Goal: Communication & Community: Answer question/provide support

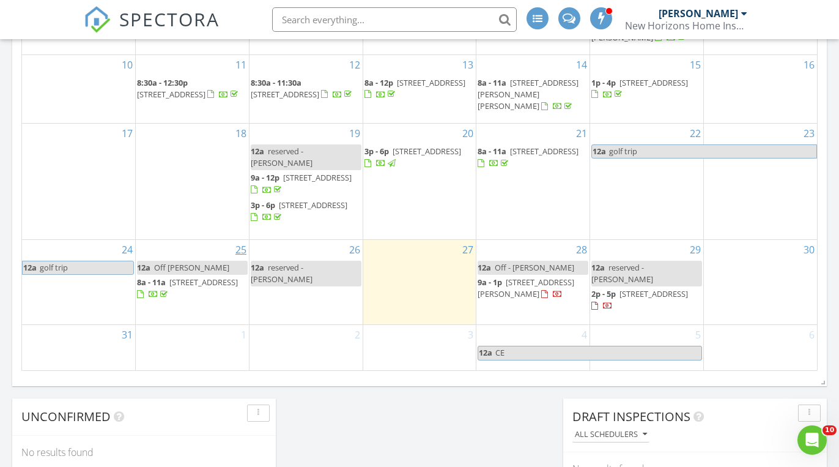
scroll to position [1113, 840]
click at [193, 276] on span "806 Ashebrook Dr, Greensboro 27409" at bounding box center [203, 281] width 68 height 11
click at [309, 202] on span "42 Finley Ridge Way, Greensboro 27455" at bounding box center [313, 204] width 68 height 11
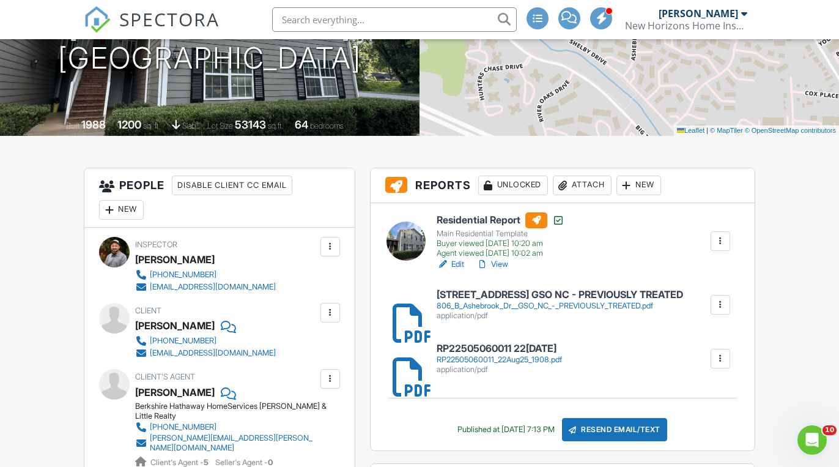
scroll to position [204, 0]
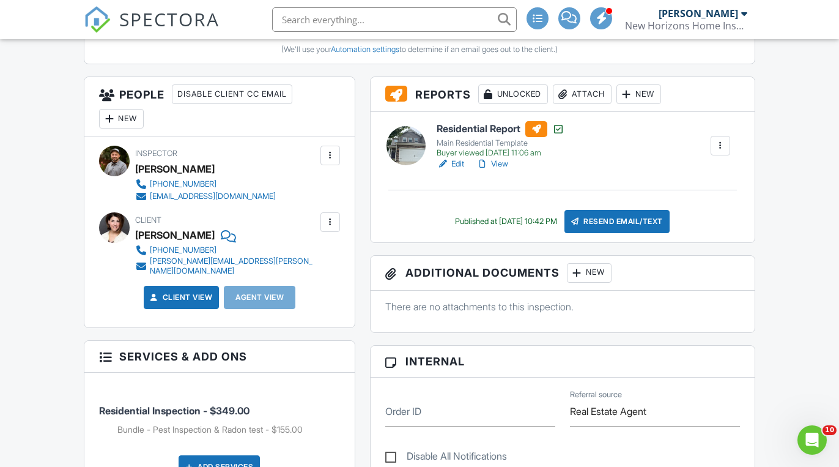
scroll to position [415, 0]
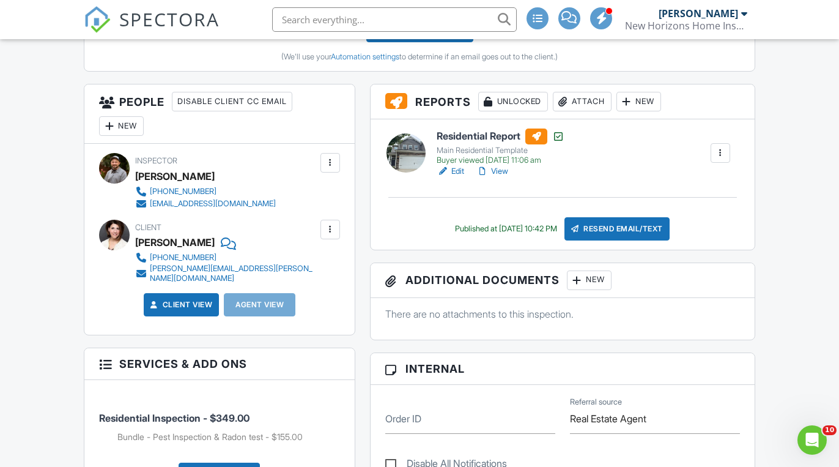
click at [131, 120] on div "New" at bounding box center [121, 126] width 45 height 20
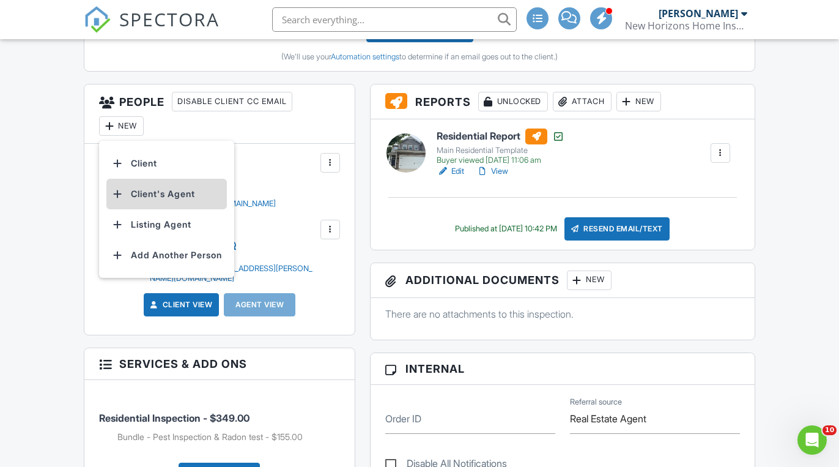
click at [195, 194] on li "Client's Agent" at bounding box center [166, 194] width 120 height 31
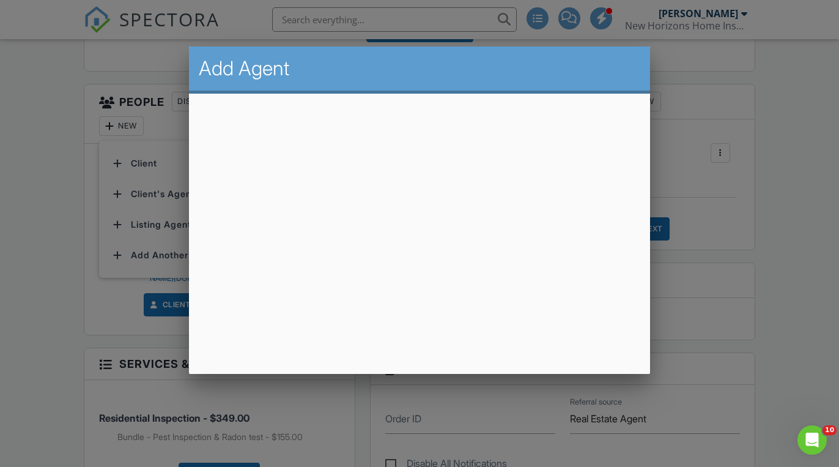
drag, startPoint x: 327, startPoint y: 67, endPoint x: 493, endPoint y: 64, distance: 166.3
click at [494, 64] on h2 "Add Agent" at bounding box center [420, 68] width 442 height 24
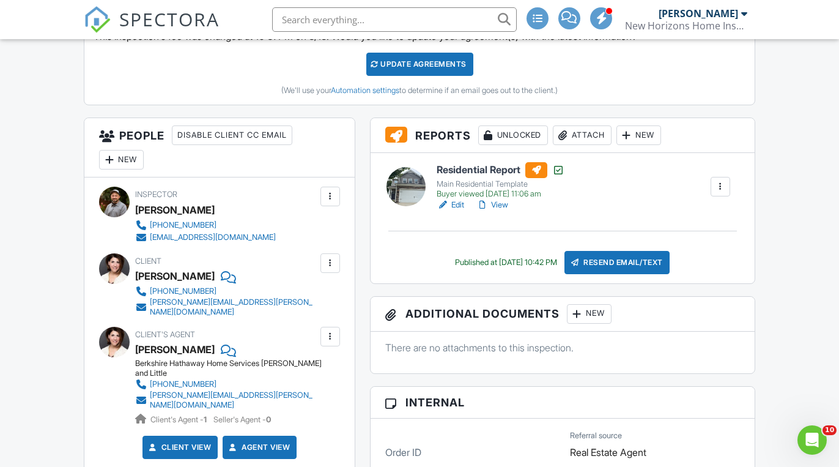
scroll to position [378, 0]
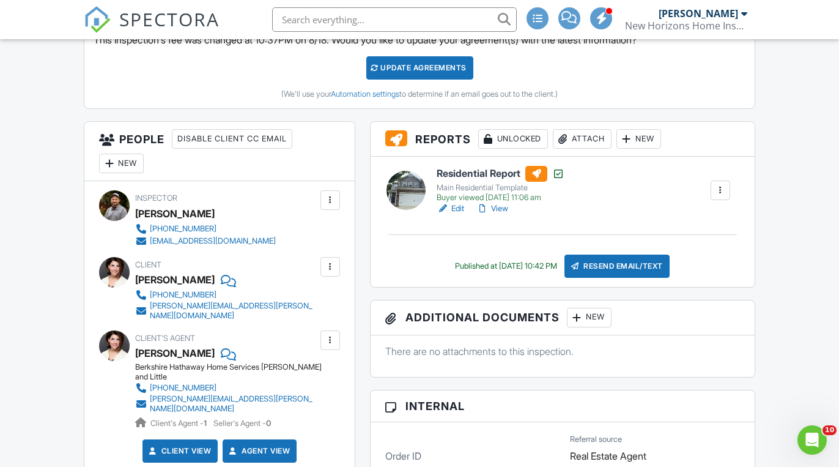
click at [574, 136] on div "Attach" at bounding box center [582, 139] width 59 height 20
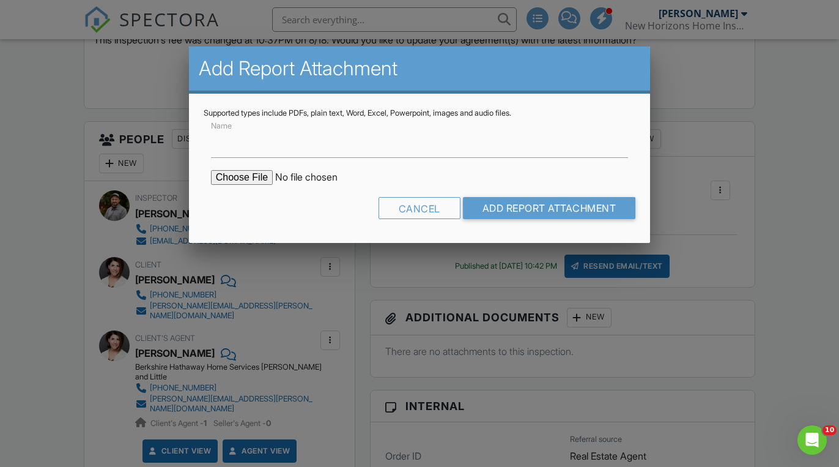
click at [251, 177] on input "file" at bounding box center [315, 177] width 208 height 15
type input "C:\fakepath\42 Finley Ridge Way GSO NC.pdf"
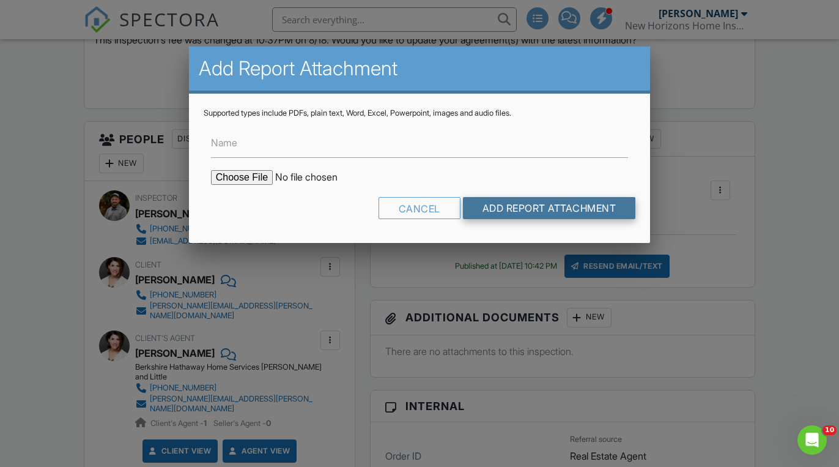
click at [524, 211] on input "Add Report Attachment" at bounding box center [549, 208] width 173 height 22
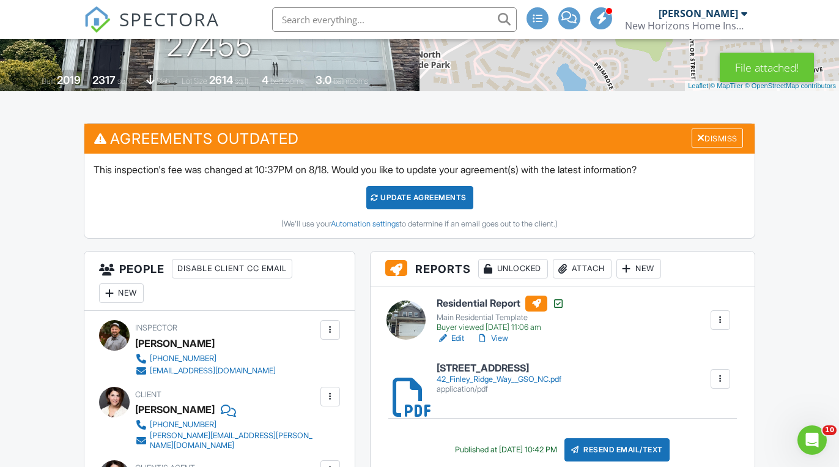
scroll to position [287, 0]
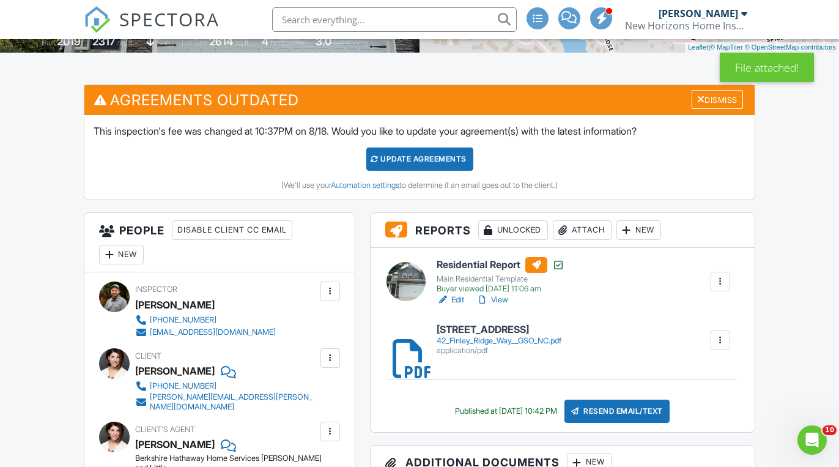
click at [574, 228] on div "Attach" at bounding box center [582, 230] width 59 height 20
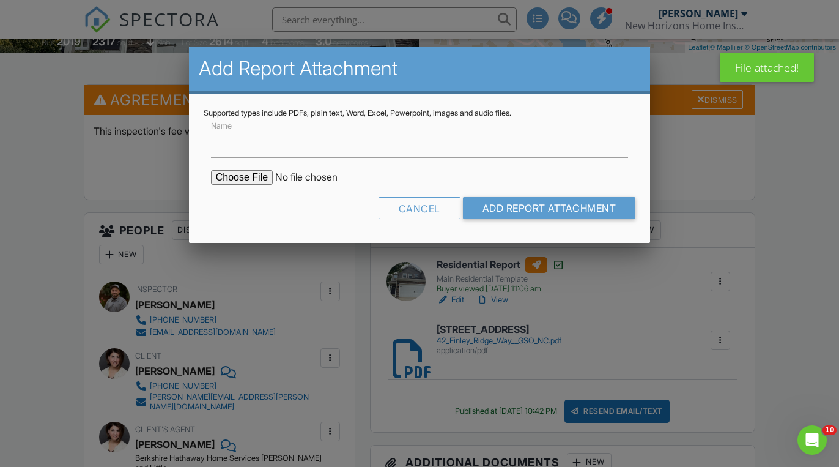
click at [239, 177] on input "file" at bounding box center [315, 177] width 208 height 15
type input "C:\fakepath\RP22406170048_19Aug25_2113.pdf"
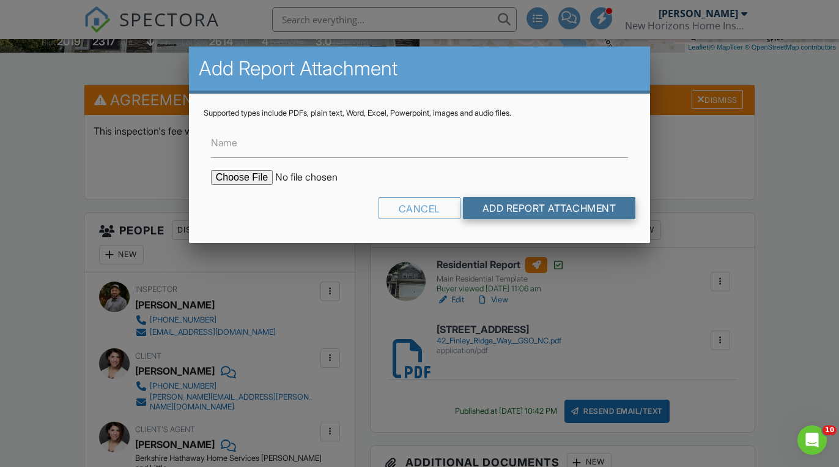
click at [578, 212] on input "Add Report Attachment" at bounding box center [549, 208] width 173 height 22
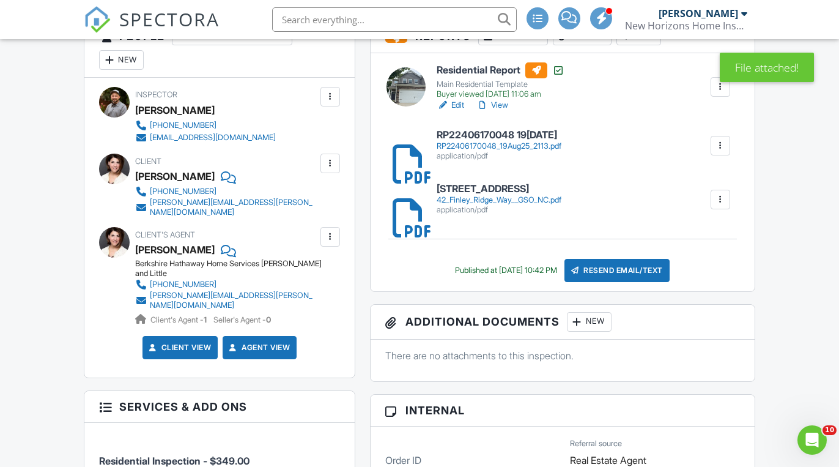
scroll to position [481, 0]
click at [582, 317] on div at bounding box center [577, 322] width 12 height 12
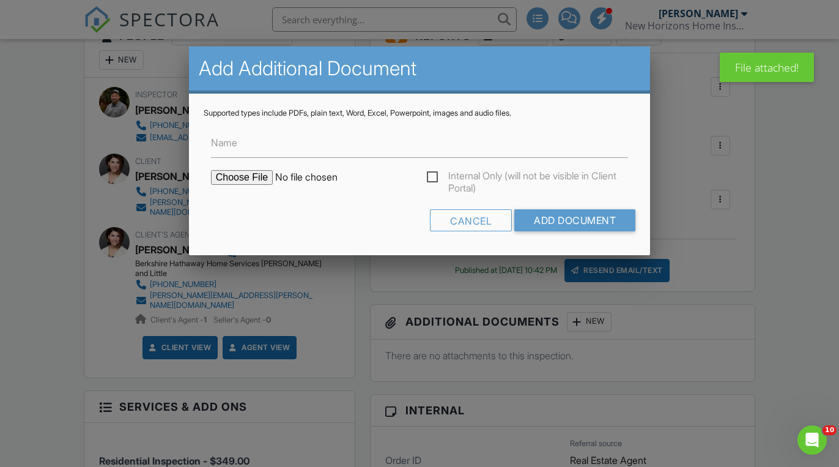
click at [245, 179] on input "file" at bounding box center [315, 177] width 208 height 15
type input "C:\fakepath\RP22406170048_19Aug25_2113.pdf"
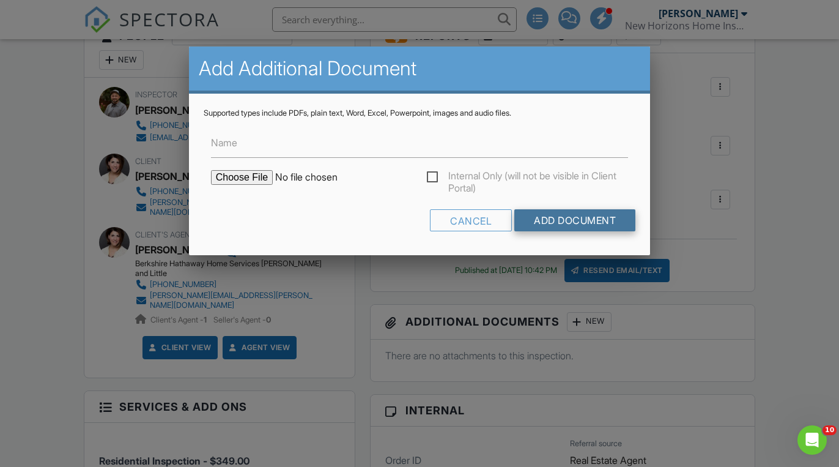
click at [575, 211] on input "Add Document" at bounding box center [574, 220] width 121 height 22
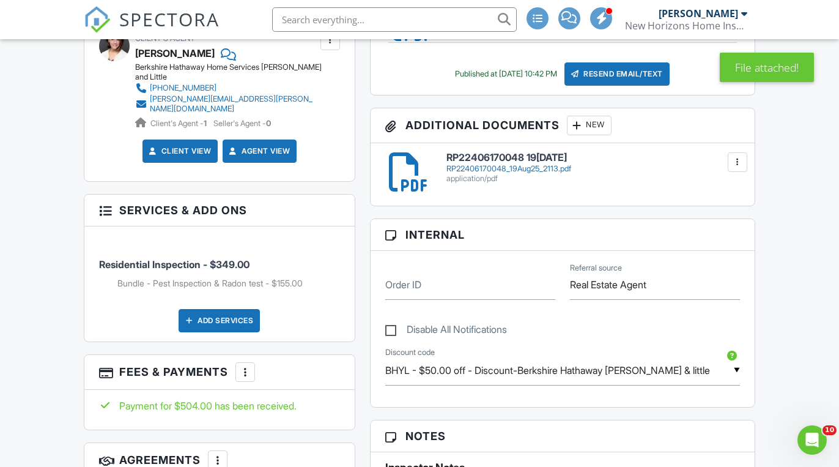
scroll to position [677, 0]
click at [585, 124] on div "New" at bounding box center [589, 126] width 45 height 20
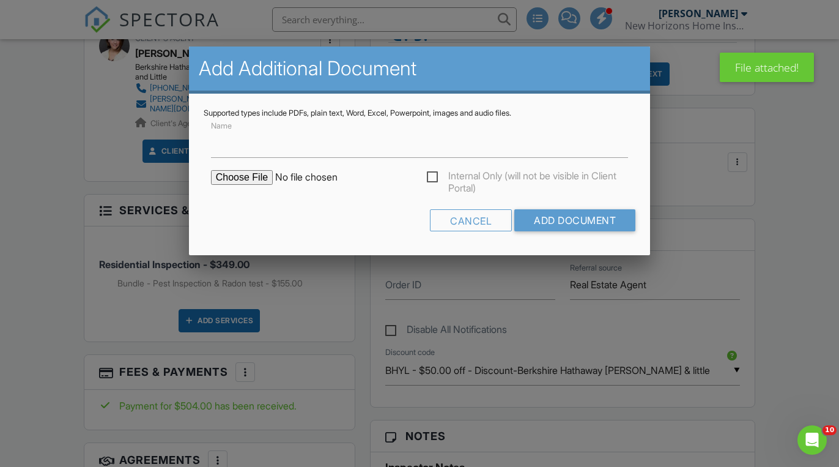
click at [256, 175] on input "file" at bounding box center [315, 177] width 208 height 15
type input "C:\fakepath\42 Finley Ridge Way GSO [GEOGRAPHIC_DATA]pdf"
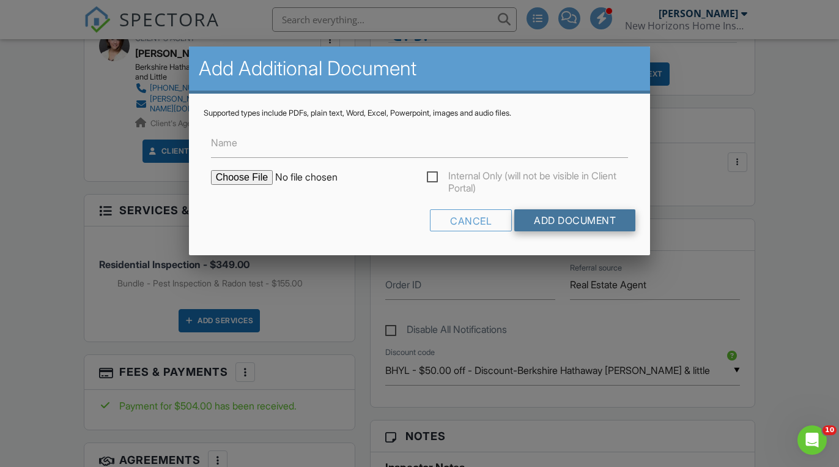
click at [574, 223] on input "Add Document" at bounding box center [574, 220] width 121 height 22
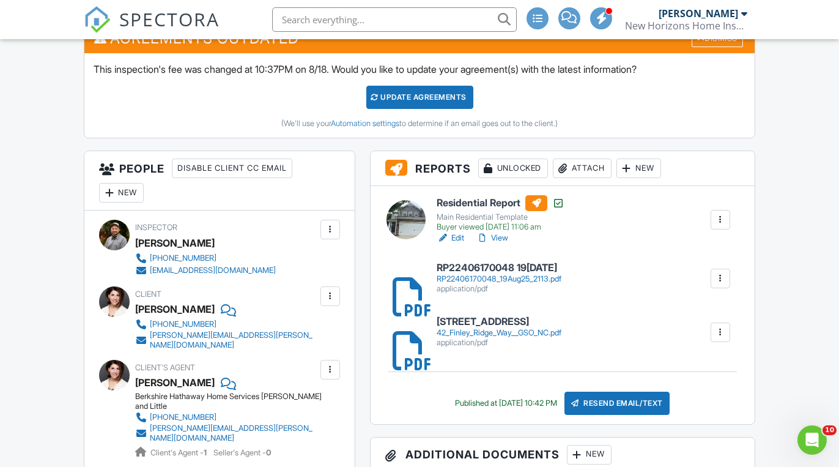
scroll to position [377, 0]
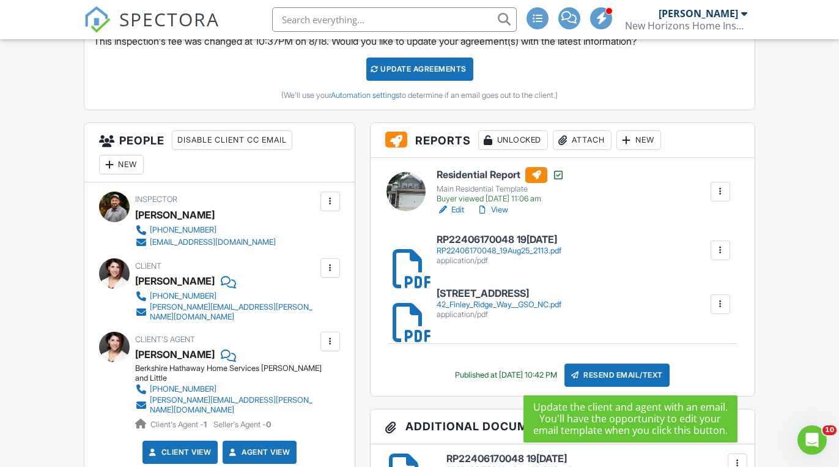
click at [611, 371] on div "Resend Email/Text" at bounding box center [616, 374] width 105 height 23
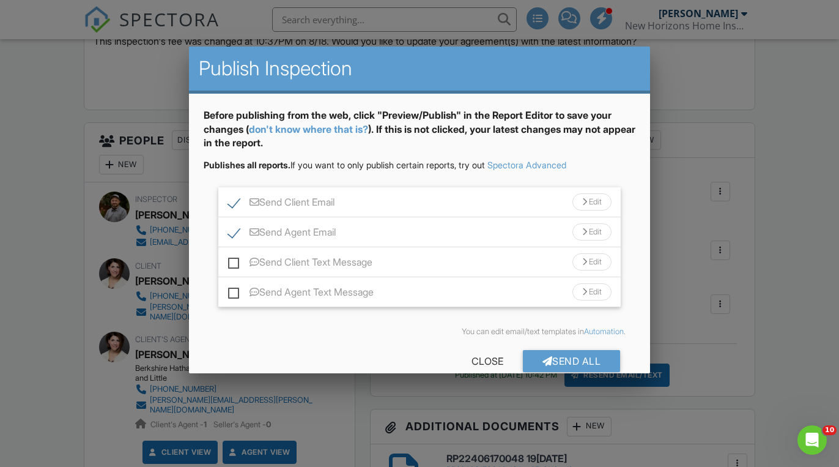
click at [234, 199] on label "Send Client Email" at bounding box center [281, 203] width 106 height 15
checkbox input "false"
click at [372, 223] on div "Send Agent Email Edit" at bounding box center [419, 232] width 403 height 30
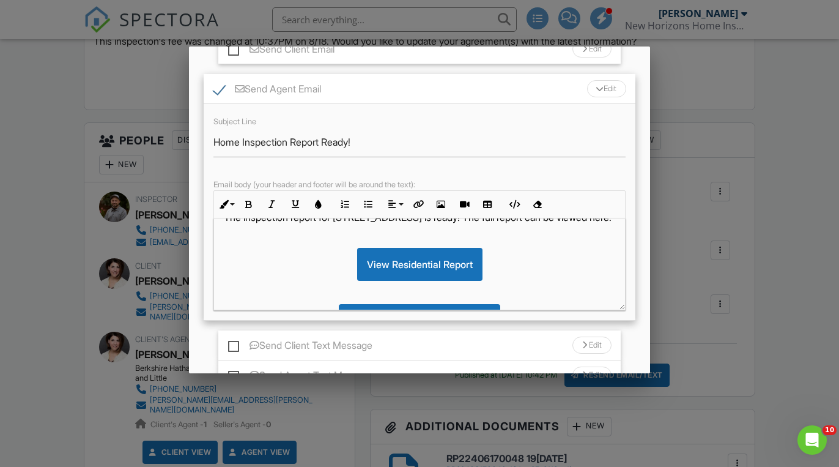
scroll to position [142, 0]
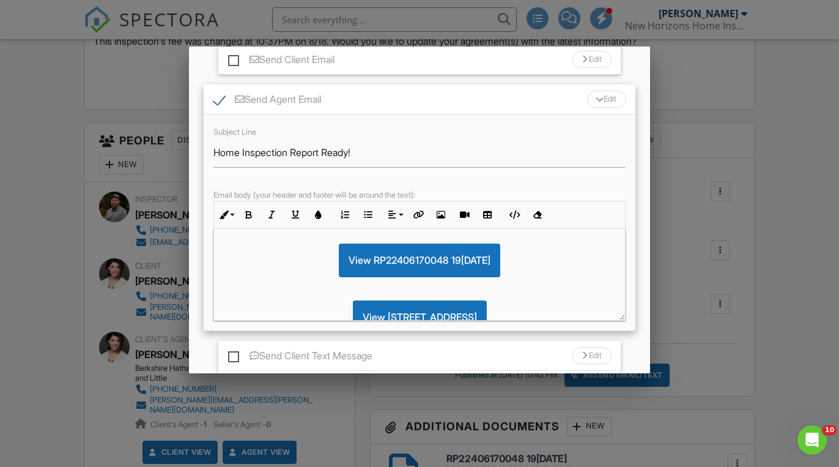
scroll to position [113, 0]
click at [624, 320] on div "Hello [PERSON_NAME], The inspection report for [STREET_ADDRESS] is ready! The f…" at bounding box center [419, 275] width 413 height 92
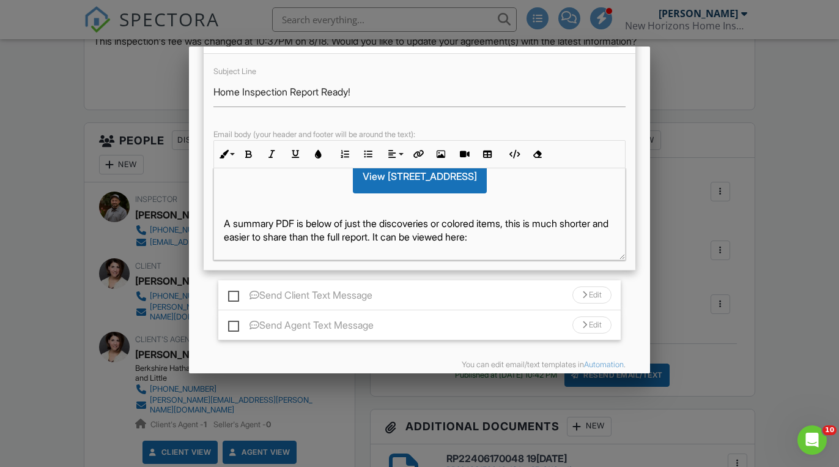
scroll to position [226, 0]
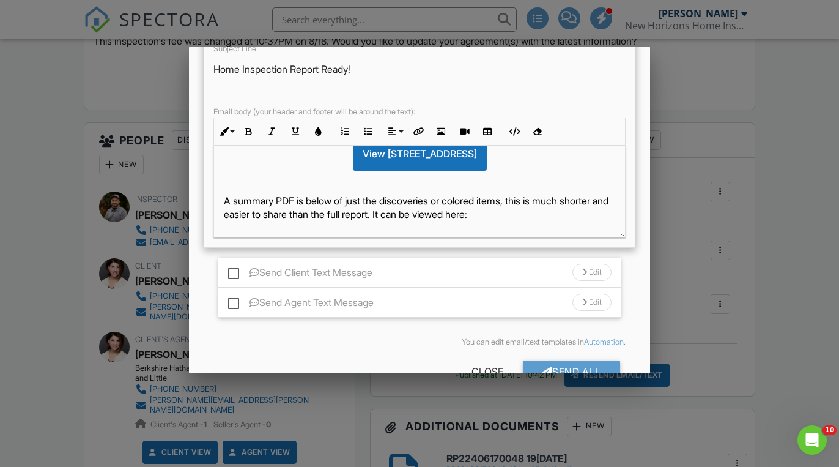
click at [576, 240] on p at bounding box center [420, 232] width 392 height 13
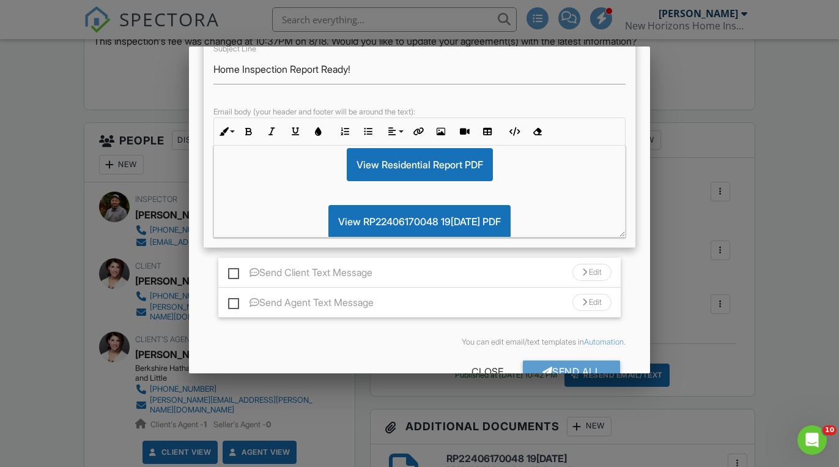
scroll to position [399, 0]
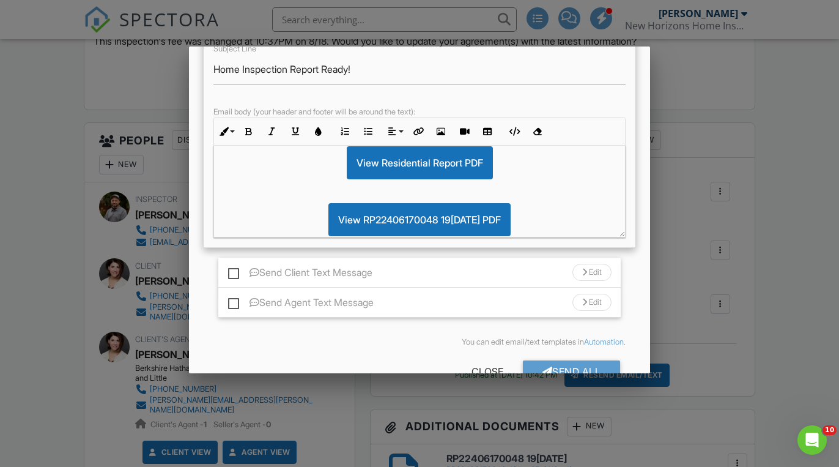
click at [625, 237] on div "Hello [PERSON_NAME], The inspection report for [STREET_ADDRESS] is ready! The f…" at bounding box center [419, 192] width 413 height 92
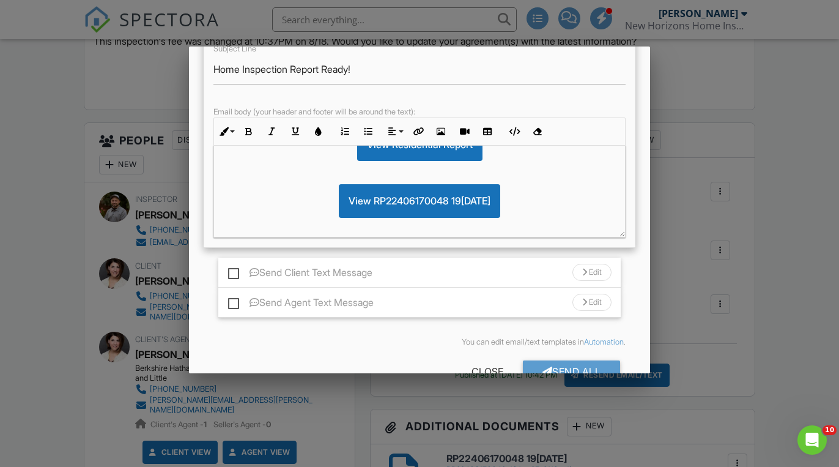
scroll to position [92, 0]
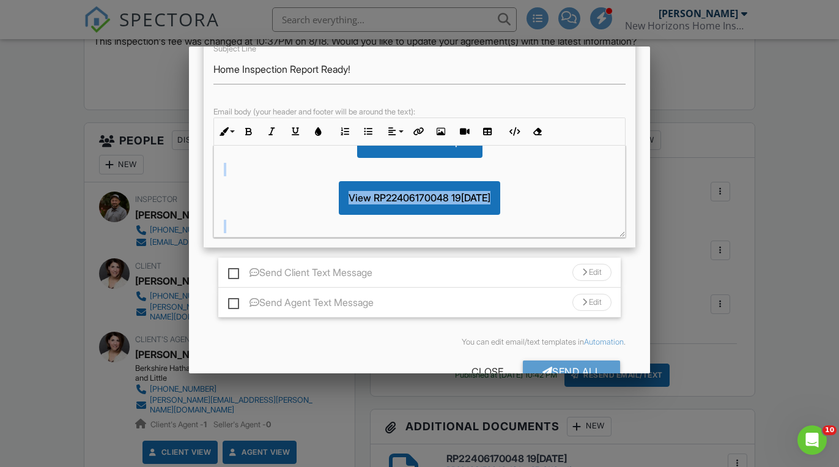
drag, startPoint x: 592, startPoint y: 290, endPoint x: 226, endPoint y: 180, distance: 382.3
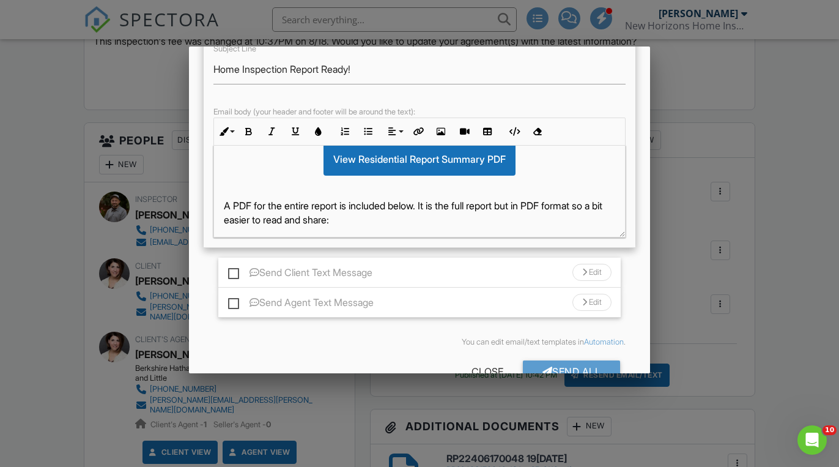
scroll to position [174, 0]
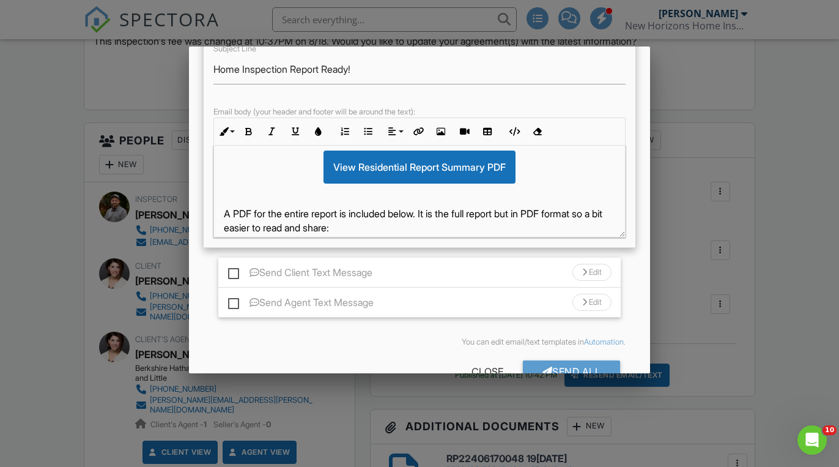
click at [426, 224] on p "A PDF for the entire report is included below. It is the full report but in PDF…" at bounding box center [420, 221] width 392 height 28
click at [279, 234] on p "A PDF for the entire report is included below along with the pest and radon ins…" at bounding box center [420, 221] width 392 height 28
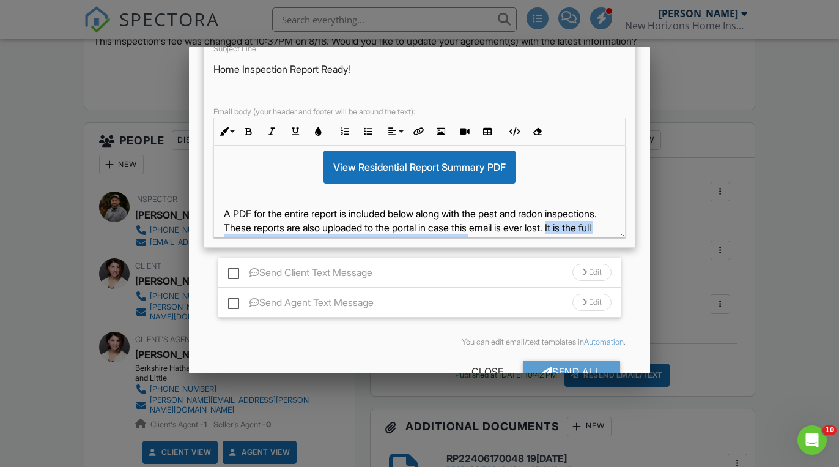
drag, startPoint x: 245, startPoint y: 253, endPoint x: 578, endPoint y: 256, distance: 332.6
click at [578, 248] on p "A PDF for the entire report is included below along with the pest and radon ins…" at bounding box center [420, 227] width 392 height 41
copy p "It is the full report but in PDF format so a bit easier to read and share:"
click at [283, 234] on p "A PDF for the entire report is included below along with the pest and radon ins…" at bounding box center [420, 221] width 392 height 28
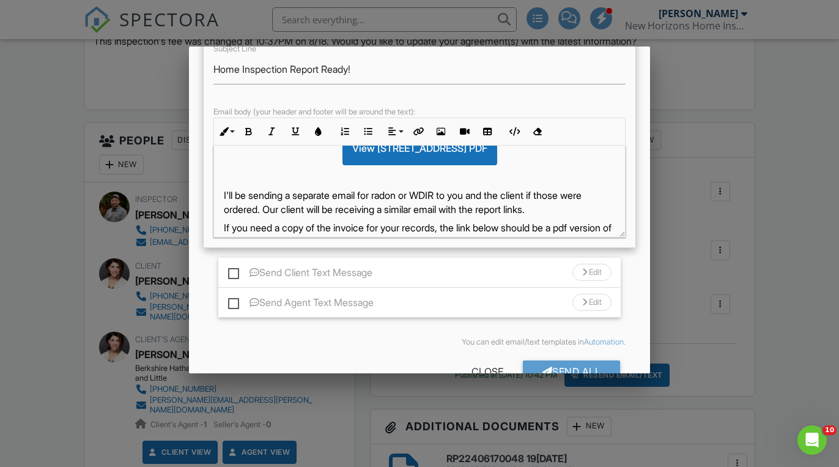
scroll to position [436, 0]
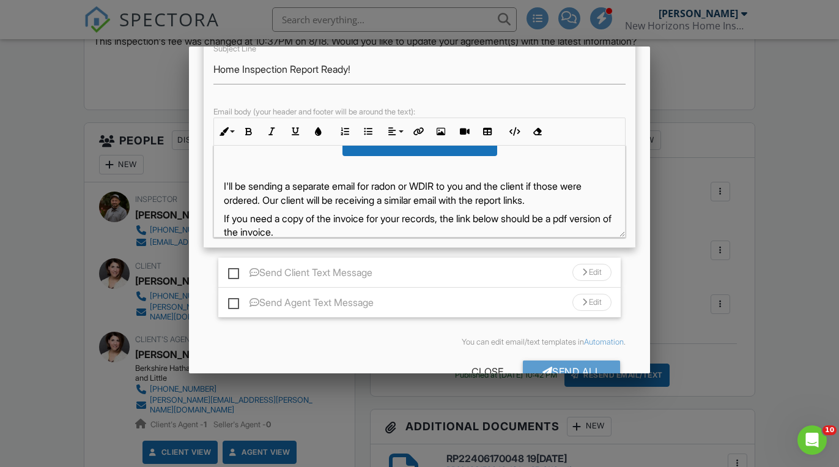
drag, startPoint x: 564, startPoint y: 209, endPoint x: 211, endPoint y: 193, distance: 353.2
click at [211, 193] on div "Subject Line Home Inspection Report Ready! Email body (your header and footer w…" at bounding box center [420, 139] width 432 height 217
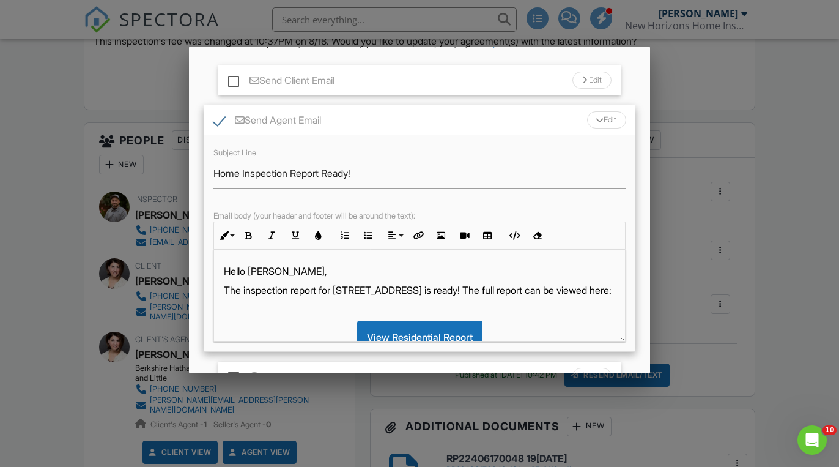
scroll to position [0, 0]
click at [386, 174] on input "Home Inspection Report Ready!" at bounding box center [419, 173] width 413 height 30
click at [293, 172] on input "Home Inspection Report Ready!" at bounding box center [419, 173] width 413 height 30
click at [326, 172] on input "Home Inspection Report Ready!" at bounding box center [419, 173] width 413 height 30
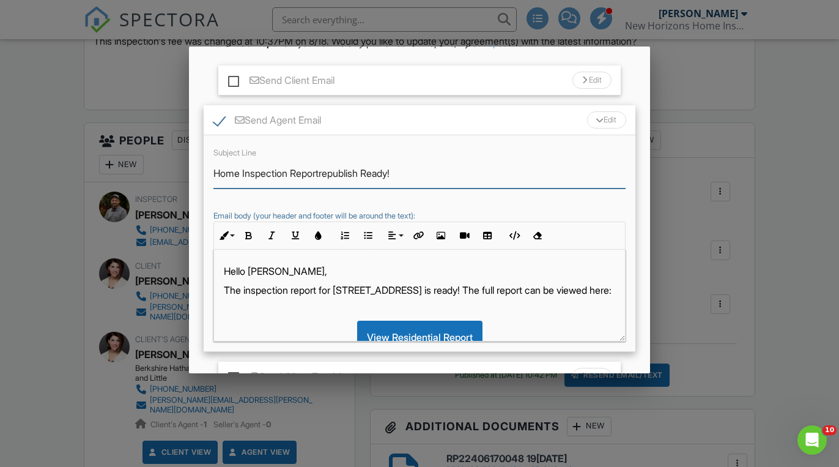
click at [323, 174] on input "Home Inspection Reportrepublish Ready!" at bounding box center [419, 173] width 413 height 30
drag, startPoint x: 369, startPoint y: 173, endPoint x: 328, endPoint y: 173, distance: 40.4
click at [328, 173] on input "Home Inspection Report republish Ready!" at bounding box center [419, 173] width 413 height 30
click at [213, 172] on input "Home Inspection Report Ready!" at bounding box center [419, 173] width 413 height 30
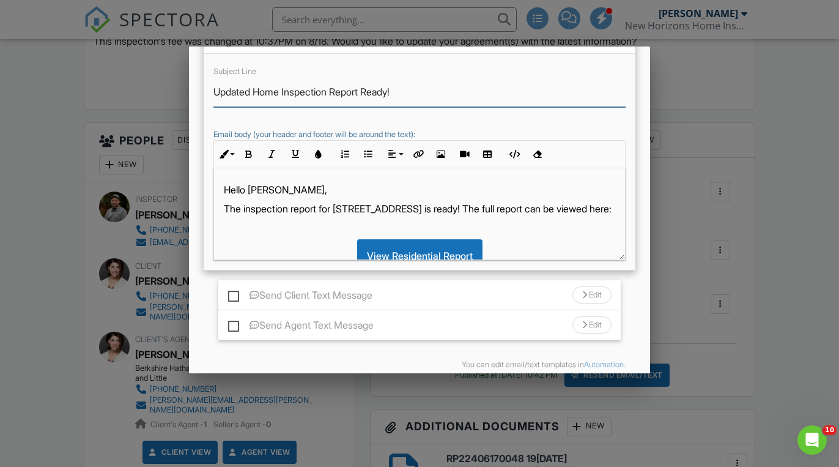
scroll to position [202, 0]
type input "Updated Home Inspection Report Ready!"
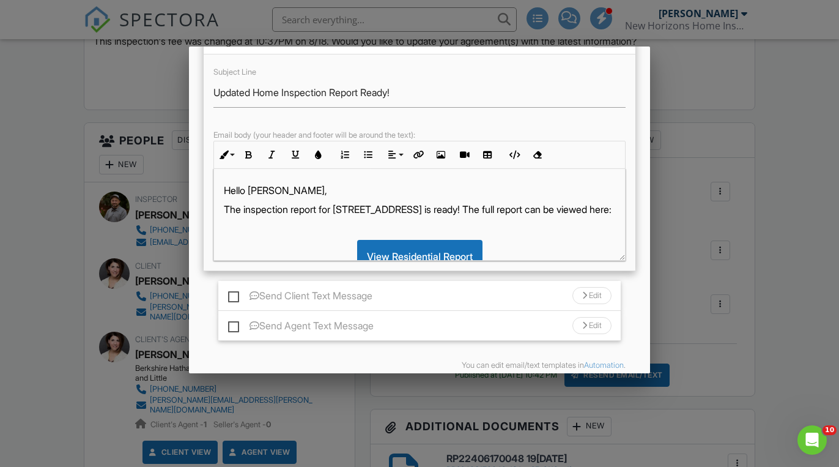
click at [244, 211] on p "The inspection report for 42 Finley Ridge Way is ready! The full report can be …" at bounding box center [420, 208] width 392 height 13
click at [284, 210] on p "The (updated) inspection report for 42 Finley Ridge Way is ready! The full repo…" at bounding box center [420, 216] width 392 height 28
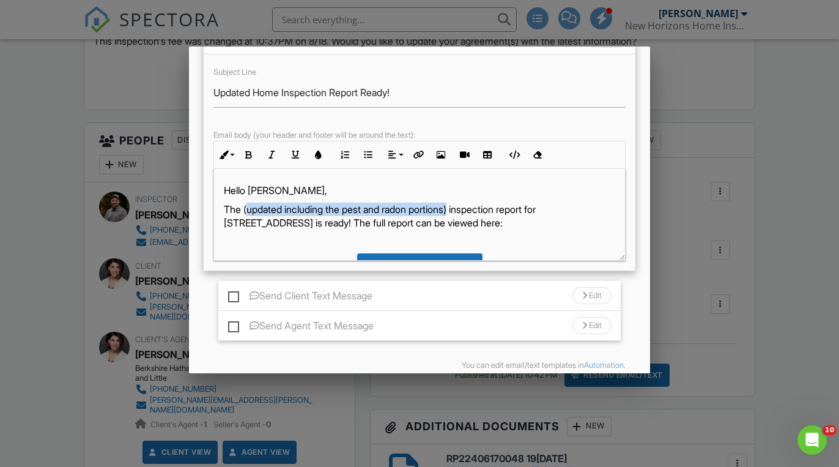
drag, startPoint x: 462, startPoint y: 209, endPoint x: 246, endPoint y: 209, distance: 215.2
click at [246, 209] on p "The (updated including the pest and radon portions) inspection report for 42 Fi…" at bounding box center [420, 216] width 392 height 28
copy p "updated including the pest and radon portions)"
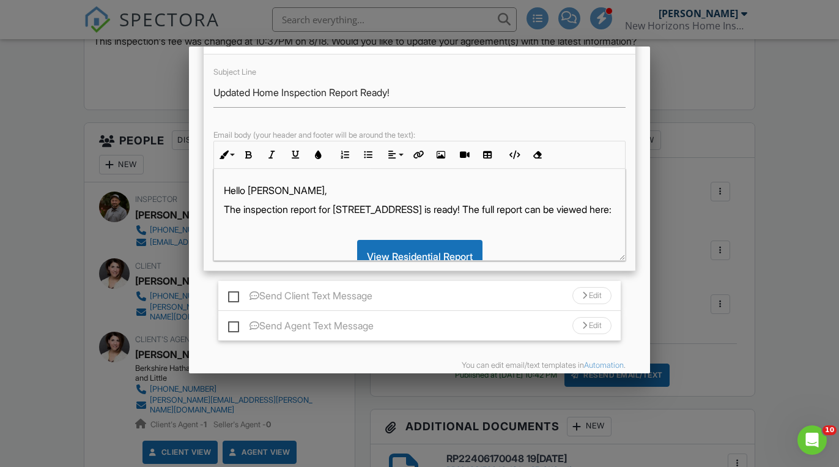
click at [324, 209] on p "The inspection report for 42 Finley Ridge Way is ready! The full report can be …" at bounding box center [420, 208] width 392 height 13
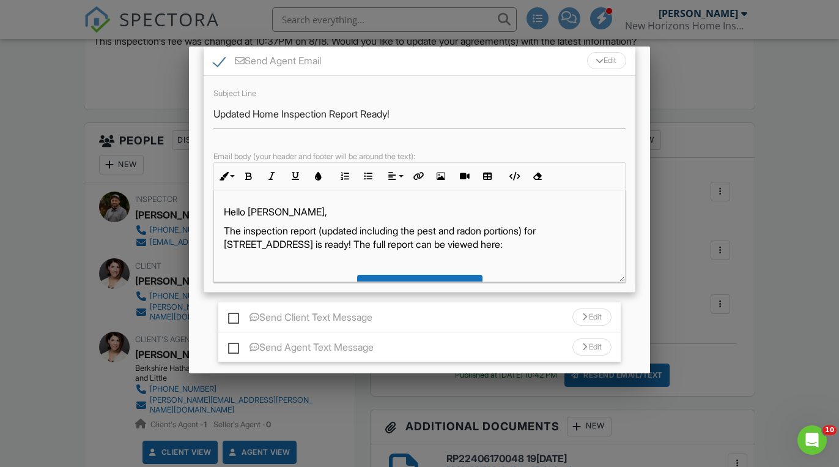
scroll to position [0, 0]
click at [350, 242] on p "The inspection report (updated including the pest and radon portions) for 42 Fi…" at bounding box center [420, 238] width 392 height 28
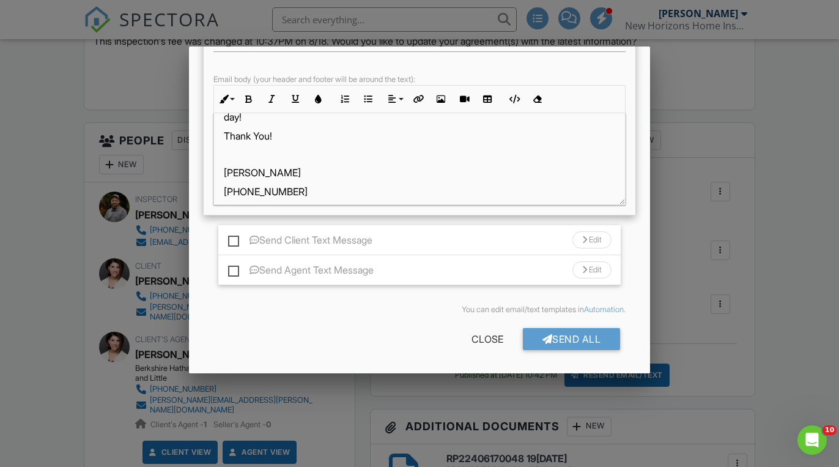
scroll to position [371, 0]
click at [566, 337] on div "Send All" at bounding box center [572, 339] width 98 height 22
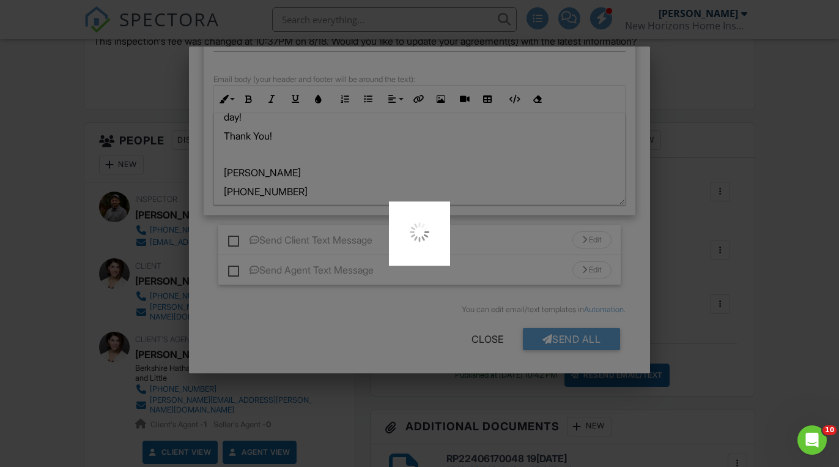
click at [712, 334] on div at bounding box center [419, 233] width 839 height 467
click at [432, 325] on div at bounding box center [419, 233] width 839 height 467
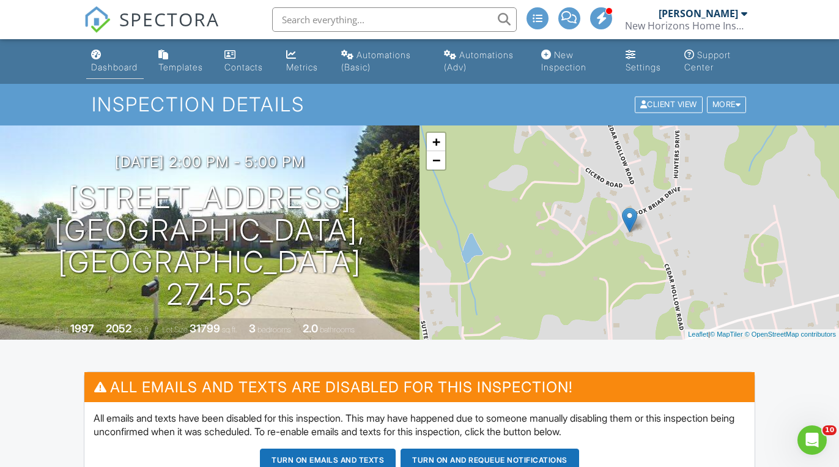
click at [116, 69] on div "Dashboard" at bounding box center [114, 67] width 46 height 10
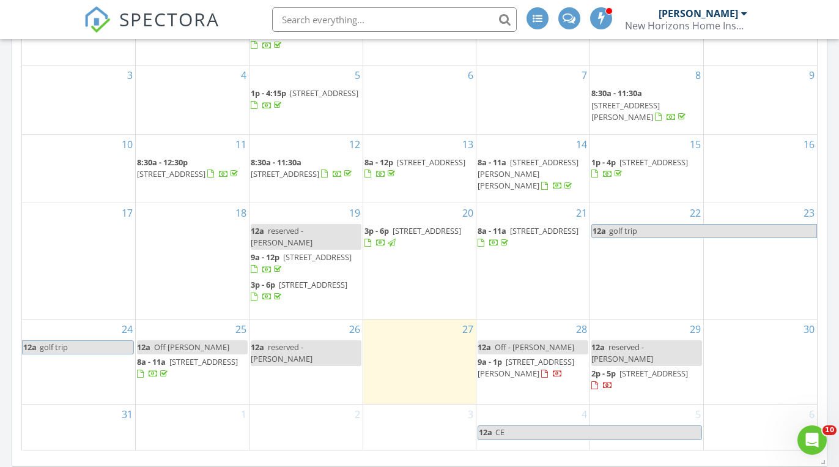
scroll to position [684, 0]
click at [296, 281] on span "42 Finley Ridge Way, Greensboro 27455" at bounding box center [313, 284] width 68 height 11
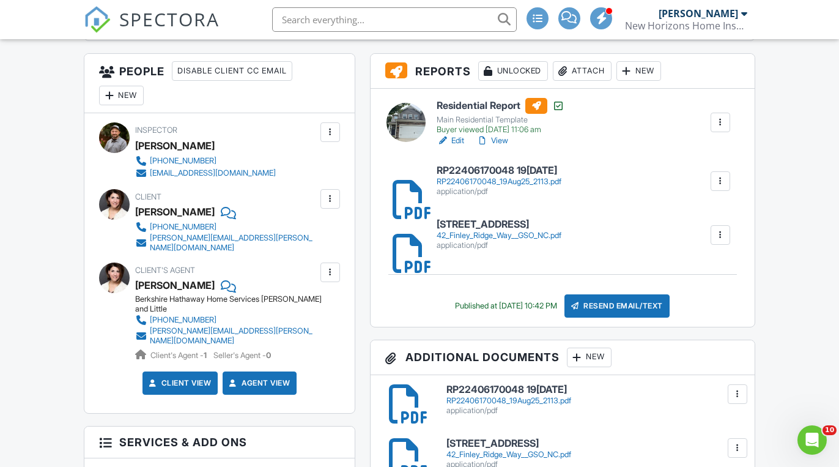
scroll to position [445, 0]
click at [328, 196] on div at bounding box center [330, 199] width 12 height 12
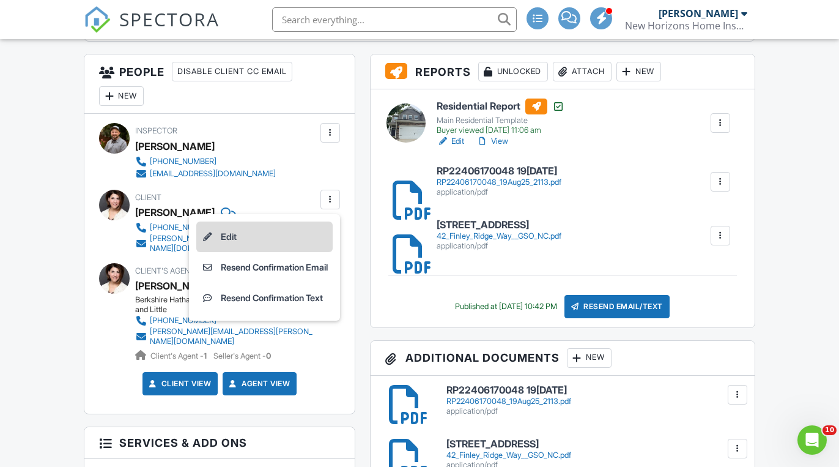
click at [302, 238] on li "Edit" at bounding box center [264, 236] width 136 height 31
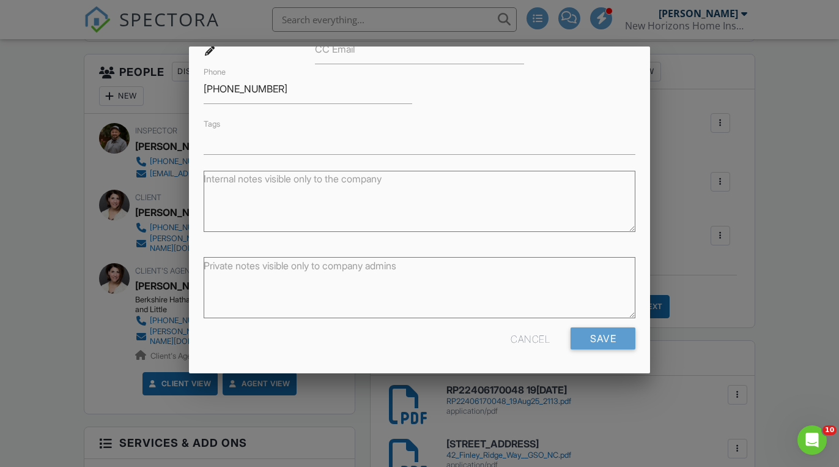
scroll to position [202, 0]
click at [534, 343] on div "Cancel" at bounding box center [530, 339] width 39 height 22
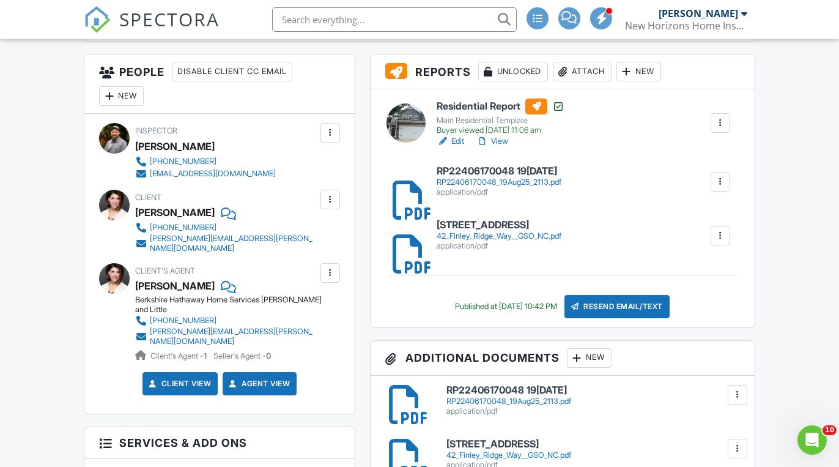
click at [331, 197] on div at bounding box center [330, 199] width 12 height 12
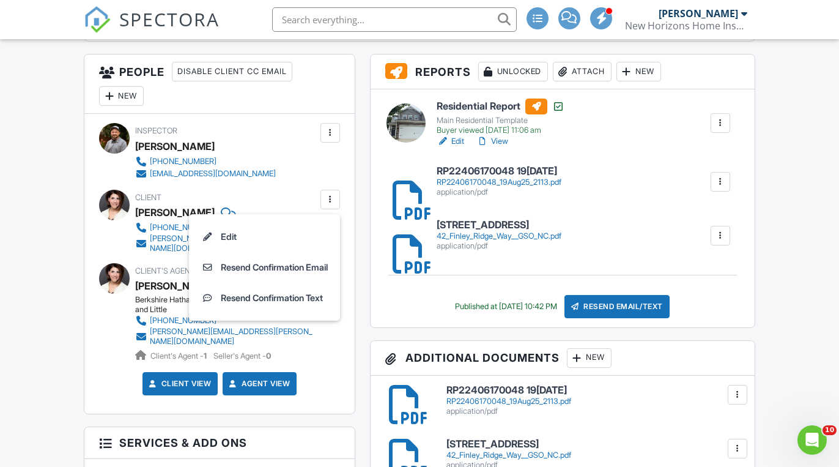
click at [331, 197] on div at bounding box center [330, 199] width 12 height 12
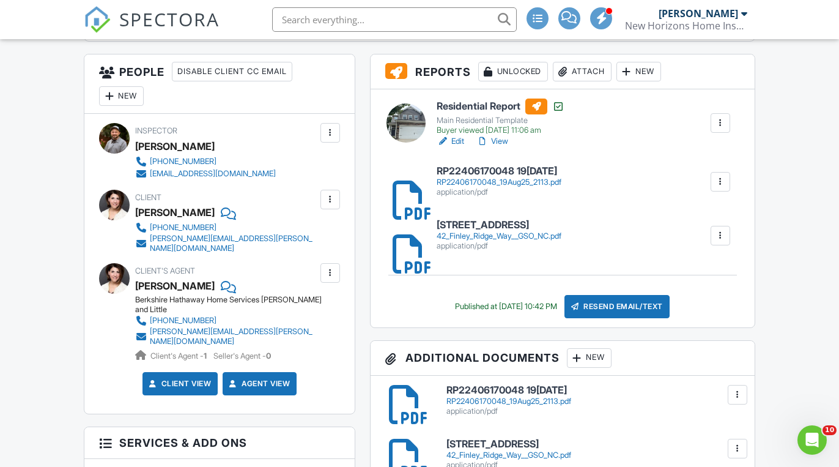
click at [327, 267] on div at bounding box center [330, 273] width 12 height 12
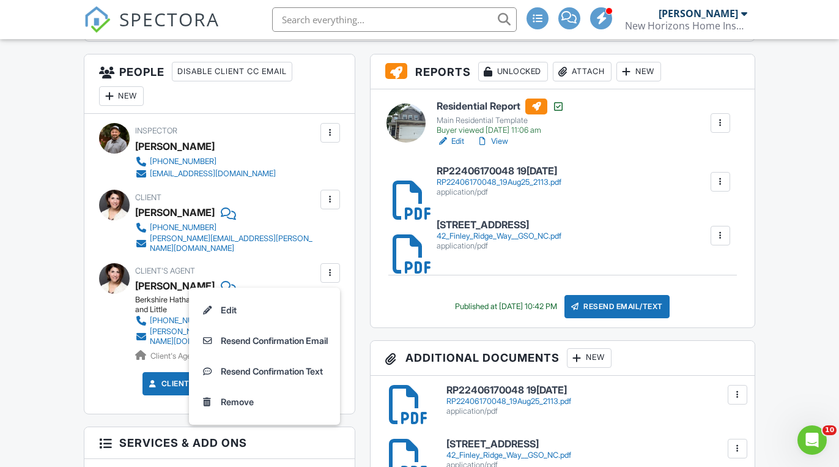
click at [327, 267] on div at bounding box center [330, 273] width 12 height 12
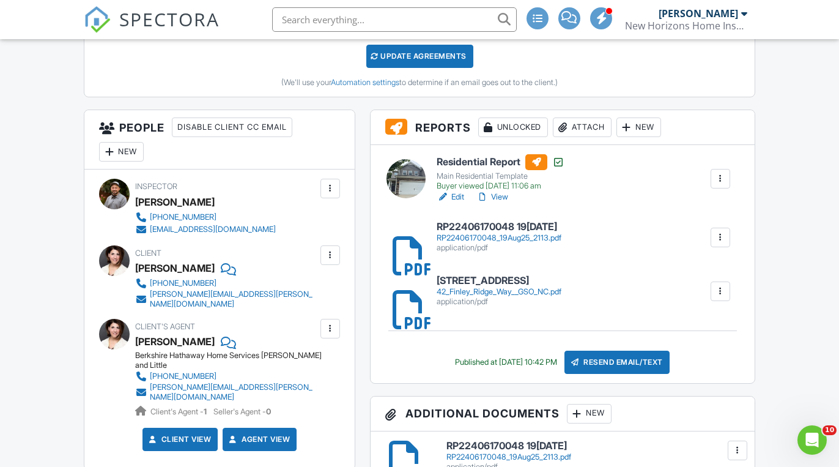
scroll to position [402, 0]
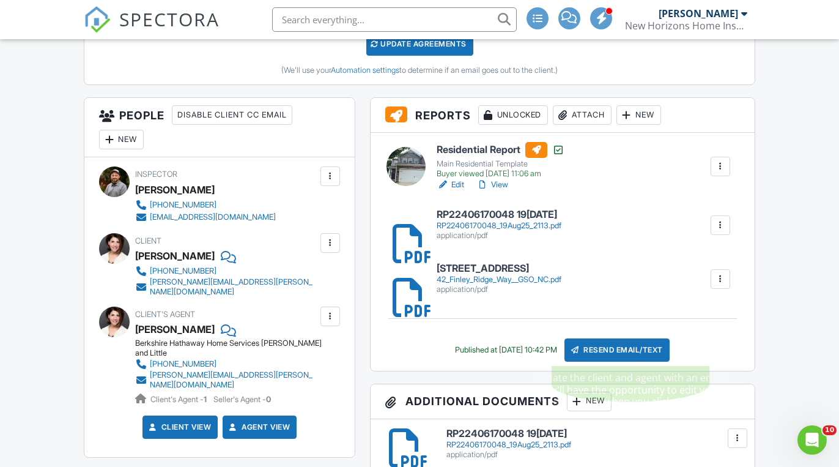
click at [618, 344] on div "Resend Email/Text" at bounding box center [616, 349] width 105 height 23
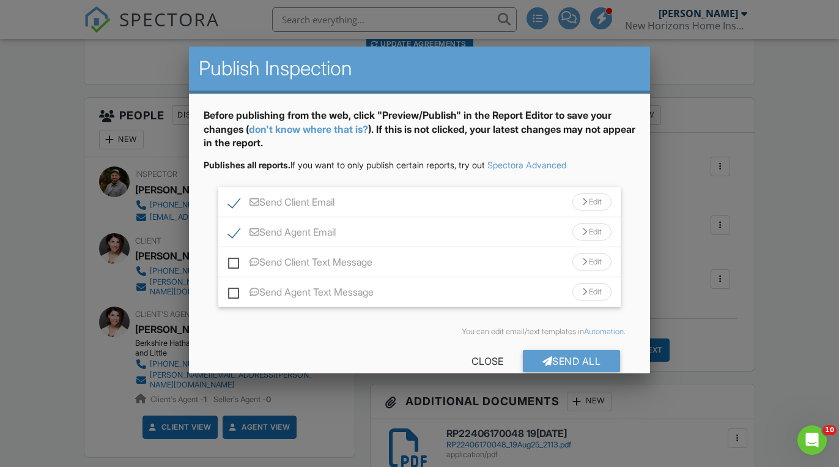
click at [232, 199] on label "Send Client Email" at bounding box center [281, 203] width 106 height 15
checkbox input "false"
click at [371, 228] on div "Send Agent Email Edit" at bounding box center [419, 232] width 403 height 30
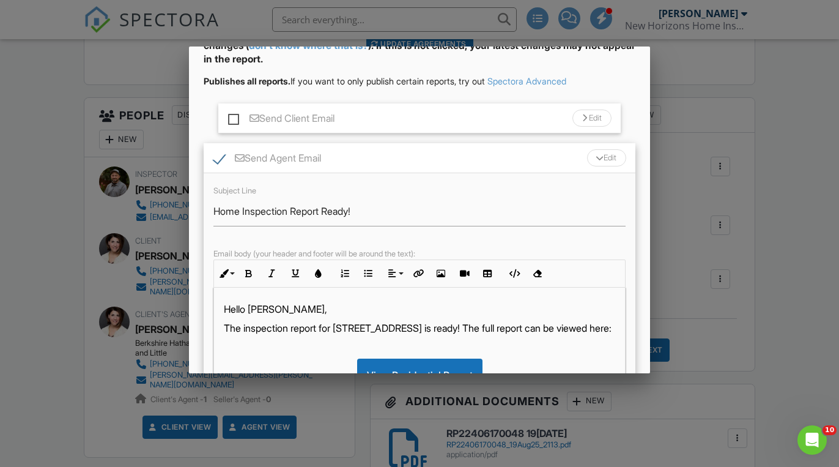
scroll to position [135, 0]
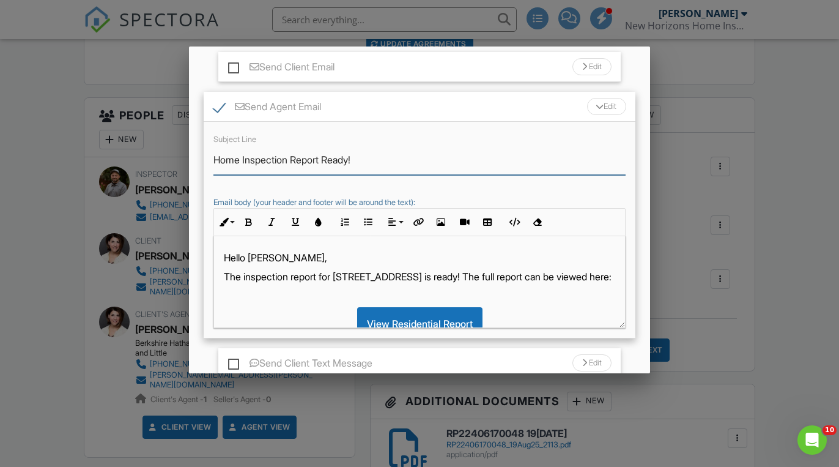
click at [214, 161] on input "Home Inspection Report Ready!" at bounding box center [419, 160] width 413 height 30
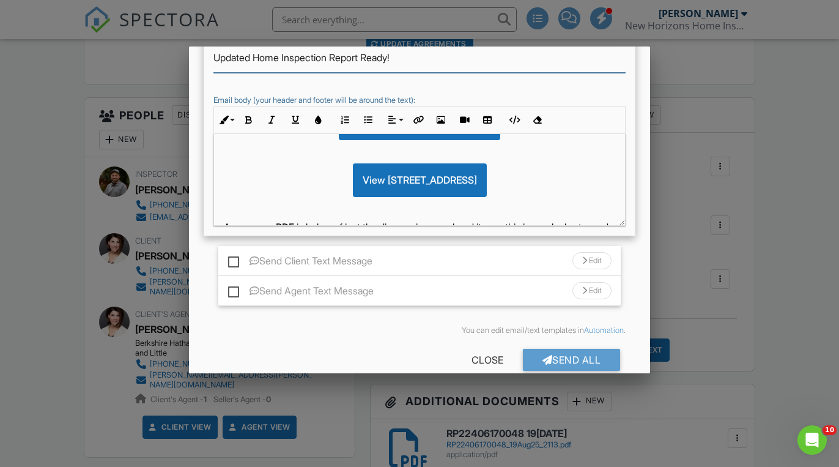
scroll to position [178, 0]
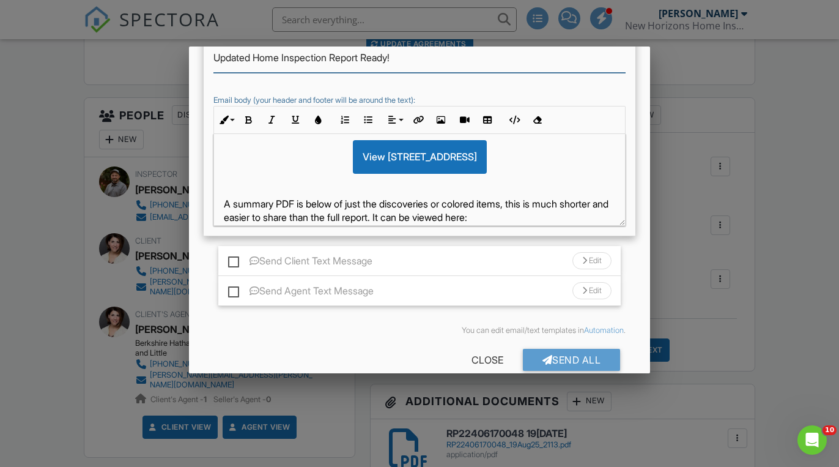
click at [629, 237] on div "Subject Line Updated Home Inspection Report Ready! Email body (your header and …" at bounding box center [420, 128] width 432 height 217
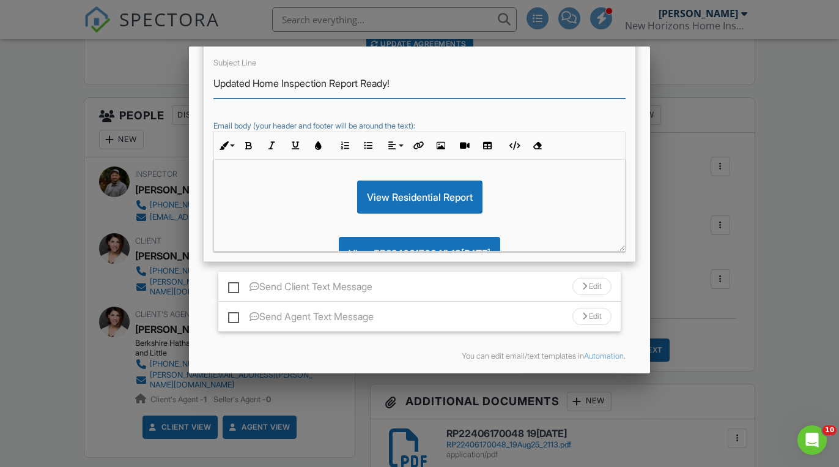
scroll to position [51, 0]
type input "Updated Home Inspection Report Ready!"
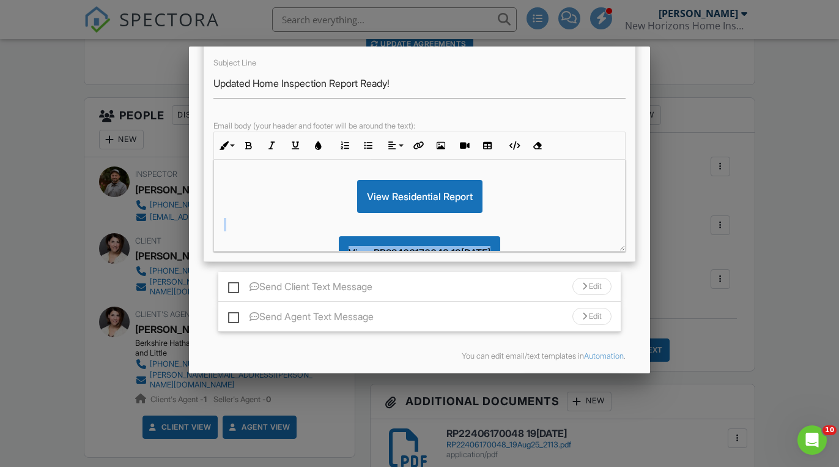
drag, startPoint x: 581, startPoint y: 342, endPoint x: 233, endPoint y: 240, distance: 363.2
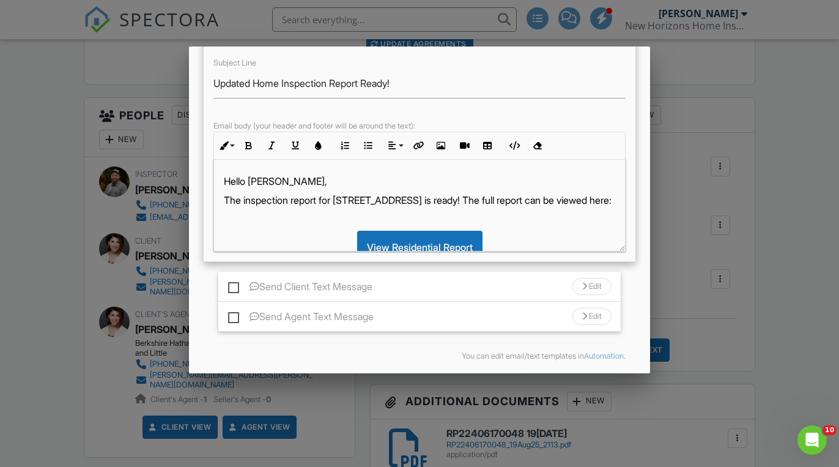
scroll to position [0, 0]
click at [244, 199] on p "The inspection report for 42 Finley Ridge Way is ready! The full report can be …" at bounding box center [420, 199] width 392 height 13
click at [513, 199] on p "The updated inspection report for 42 Finley Ridge Way is ready! The full report…" at bounding box center [420, 207] width 392 height 28
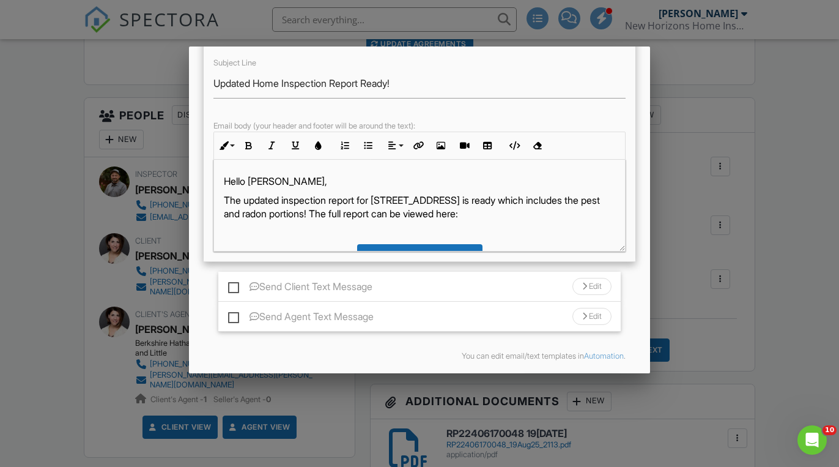
click at [407, 212] on p "The updated inspection report for 42 Finley Ridge Way is ready which includes t…" at bounding box center [420, 207] width 392 height 28
drag, startPoint x: 340, startPoint y: 210, endPoint x: 562, endPoint y: 215, distance: 222.0
click at [562, 215] on p "The updated inspection report for 42 Finley Ridge Way is ready which includes t…" at bounding box center [420, 207] width 392 height 28
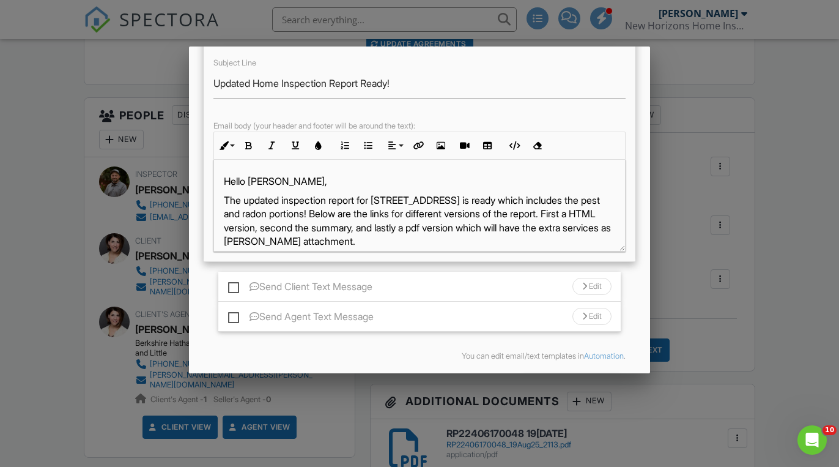
click at [320, 240] on p "The updated inspection report for 42 Finley Ridge Way is ready which includes t…" at bounding box center [420, 220] width 392 height 55
click at [400, 243] on p "The updated inspection report for 42 Finley Ridge Way is ready which includes t…" at bounding box center [420, 220] width 392 height 55
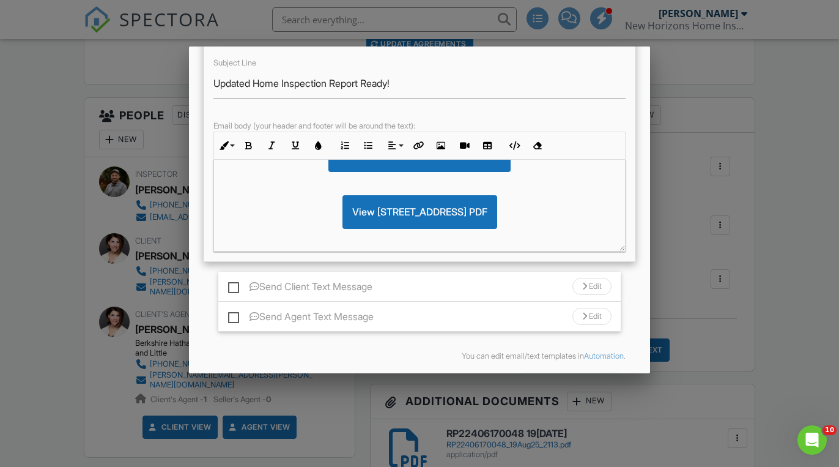
scroll to position [415, 0]
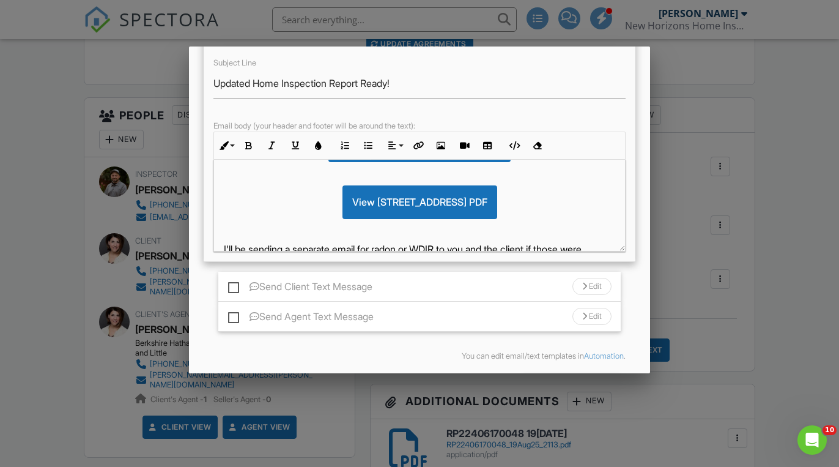
drag, startPoint x: 560, startPoint y: 260, endPoint x: 219, endPoint y: 239, distance: 341.9
click at [219, 239] on div "Hello Vanessa, The updated inspection report for 42 Finley Ridge Way is ready w…" at bounding box center [419, 191] width 411 height 892
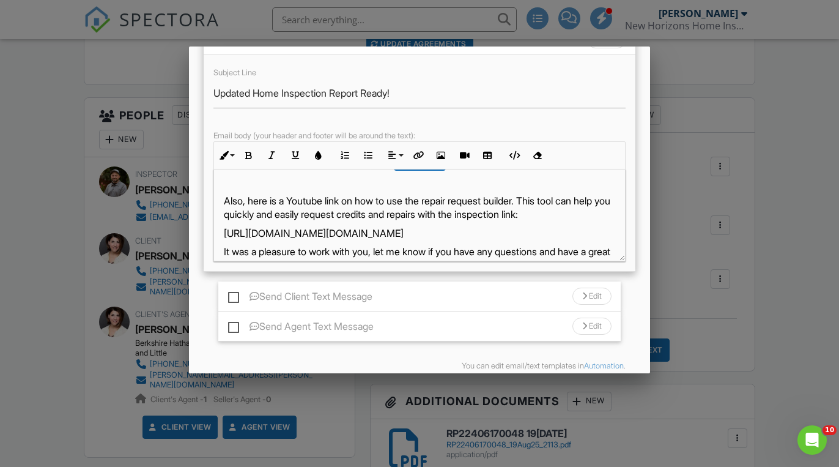
scroll to position [581, 0]
click at [223, 268] on div "Hello Vanessa, The updated inspection report for 42 Finley Ridge Way is ready w…" at bounding box center [419, 18] width 411 height 860
click at [224, 270] on p "Our client will be receiving a similar email to this or a separate email with t…" at bounding box center [420, 263] width 392 height 41
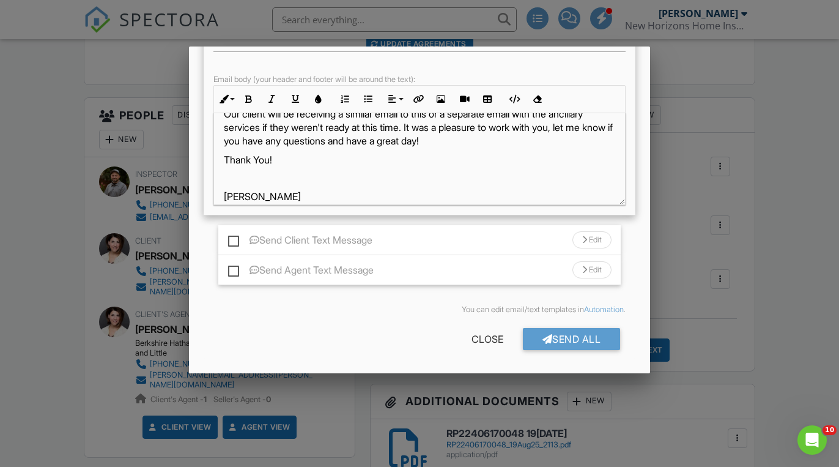
scroll to position [394, 0]
click at [555, 336] on div "Send All" at bounding box center [572, 339] width 98 height 22
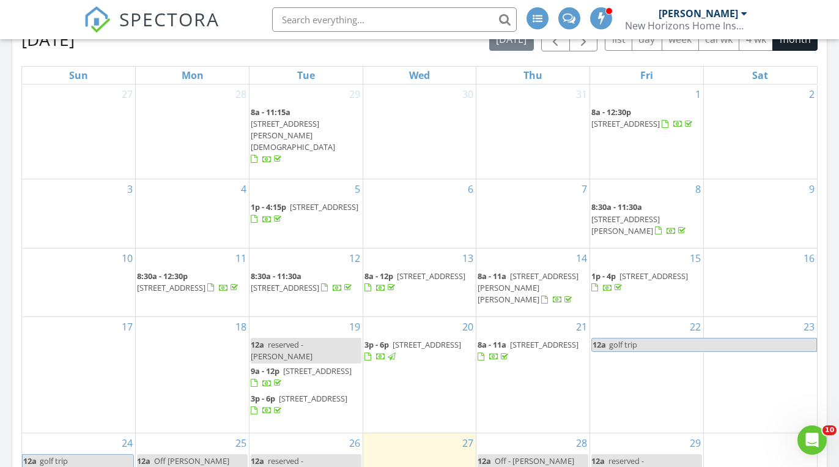
scroll to position [575, 0]
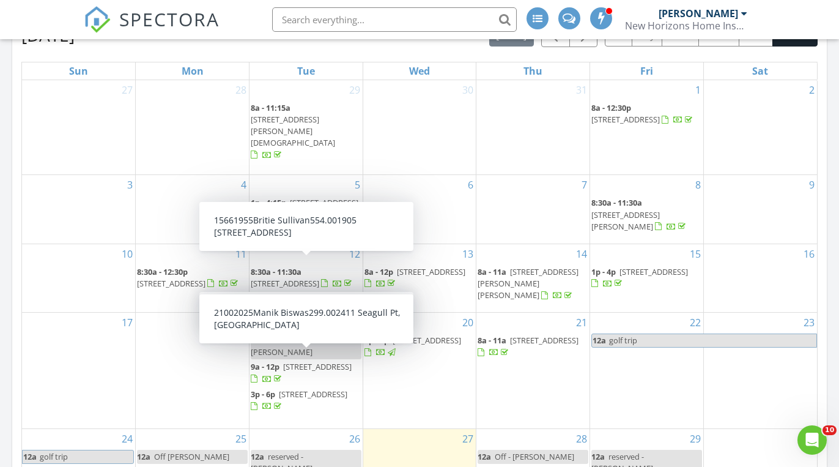
click at [317, 388] on span "[STREET_ADDRESS]" at bounding box center [313, 393] width 68 height 11
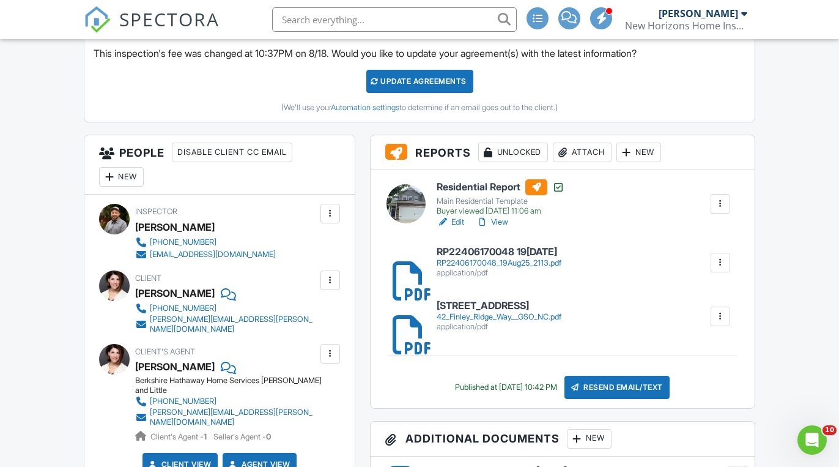
scroll to position [375, 0]
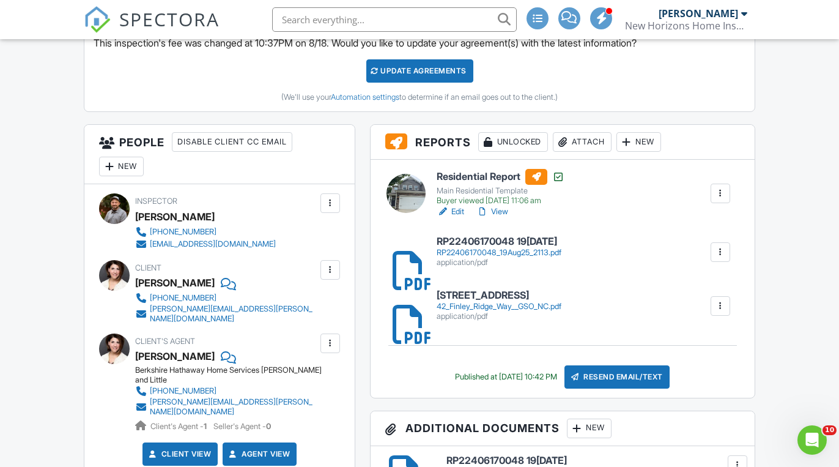
click at [333, 266] on div at bounding box center [330, 270] width 12 height 12
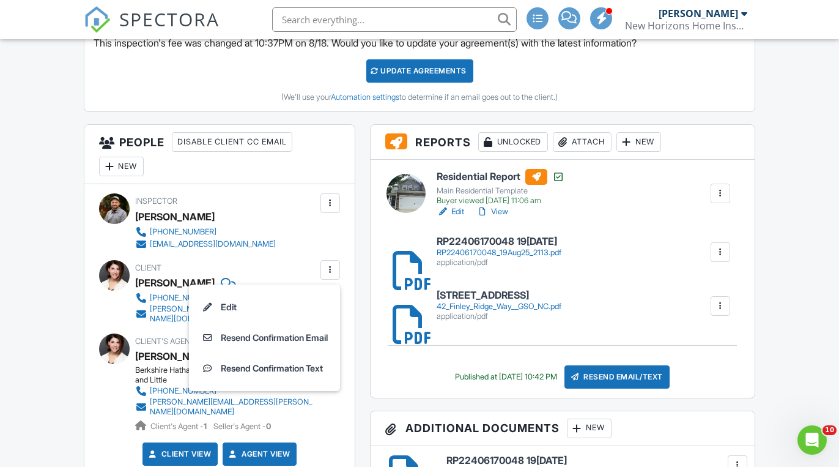
click at [333, 266] on div at bounding box center [330, 270] width 12 height 12
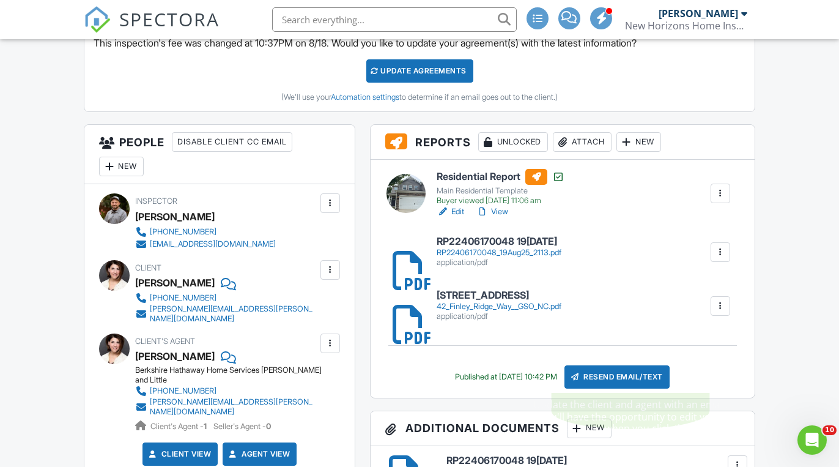
click at [628, 371] on div "Resend Email/Text" at bounding box center [616, 376] width 105 height 23
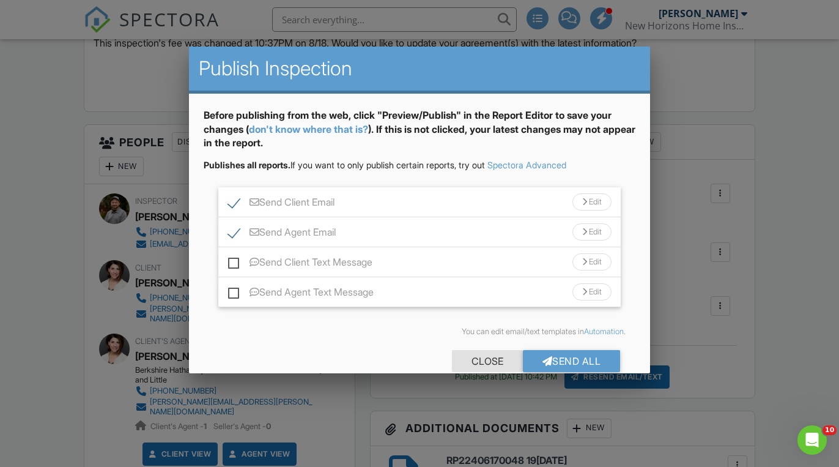
click at [481, 358] on div "Close" at bounding box center [487, 361] width 71 height 22
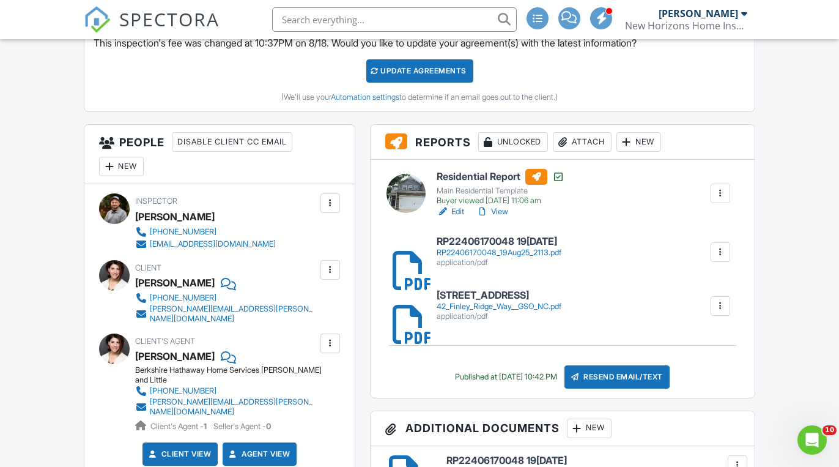
click at [326, 268] on div at bounding box center [330, 270] width 12 height 12
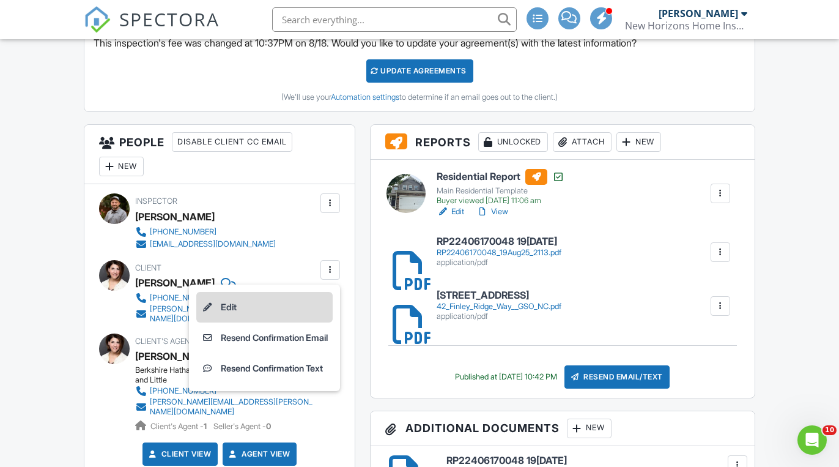
click at [278, 301] on li "Edit" at bounding box center [264, 307] width 136 height 31
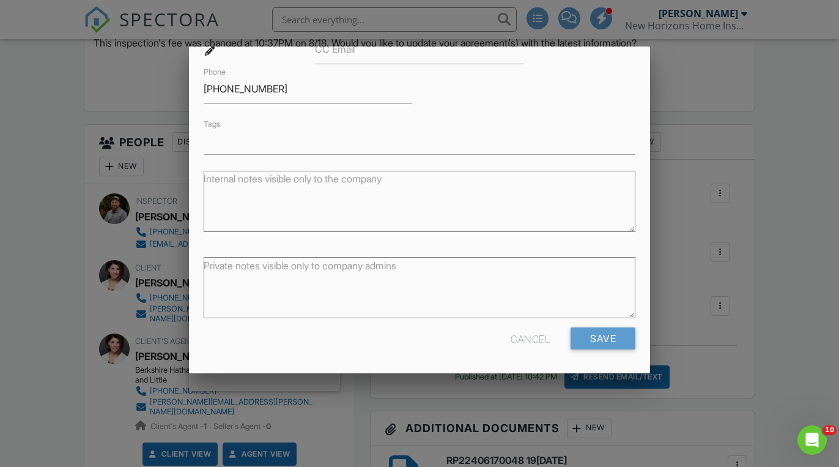
scroll to position [202, 0]
type input "vanessa.sand@bhhsyostandlittle.com"
click at [592, 338] on input "Save" at bounding box center [602, 339] width 65 height 22
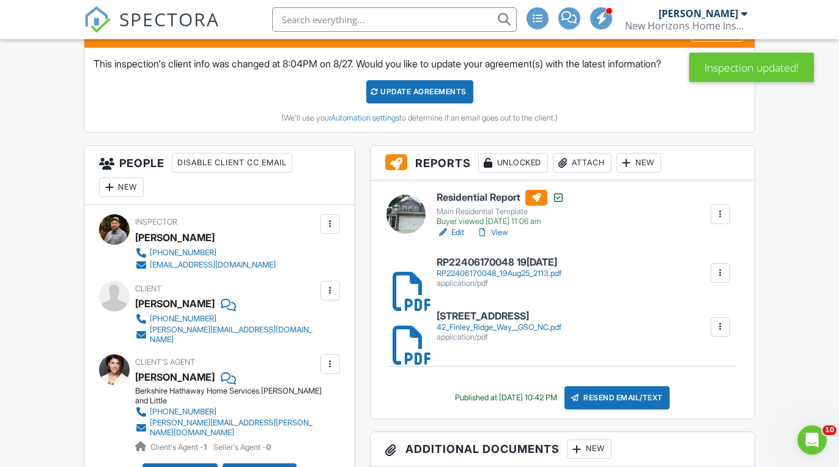
scroll to position [411, 0]
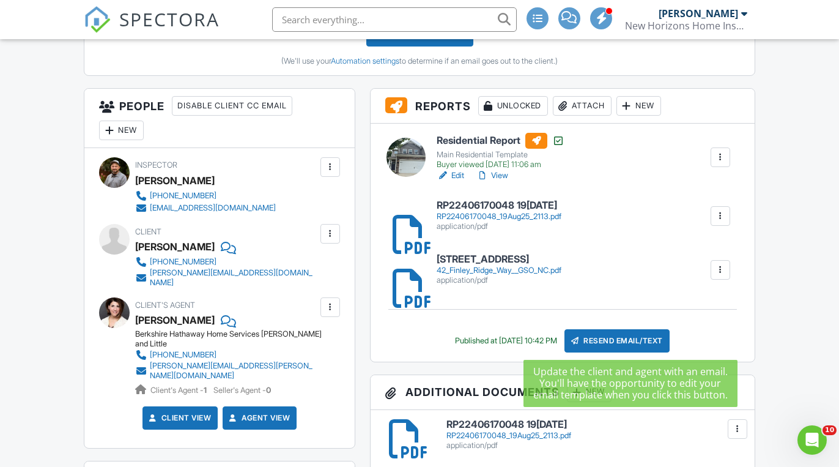
click at [615, 336] on div "Resend Email/Text" at bounding box center [616, 340] width 105 height 23
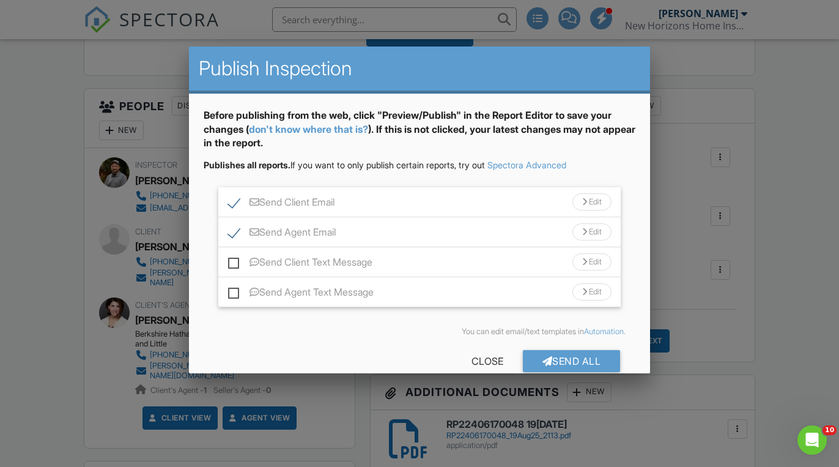
click at [389, 232] on div "Send Agent Email Edit" at bounding box center [419, 232] width 403 height 30
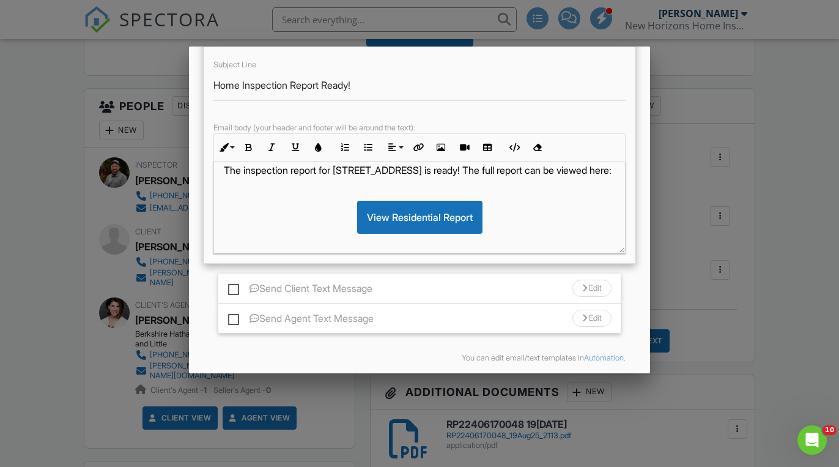
scroll to position [33, 0]
click at [629, 264] on div "Subject Line Home Inspection Report Ready! Email body (your header and footer w…" at bounding box center [420, 155] width 432 height 217
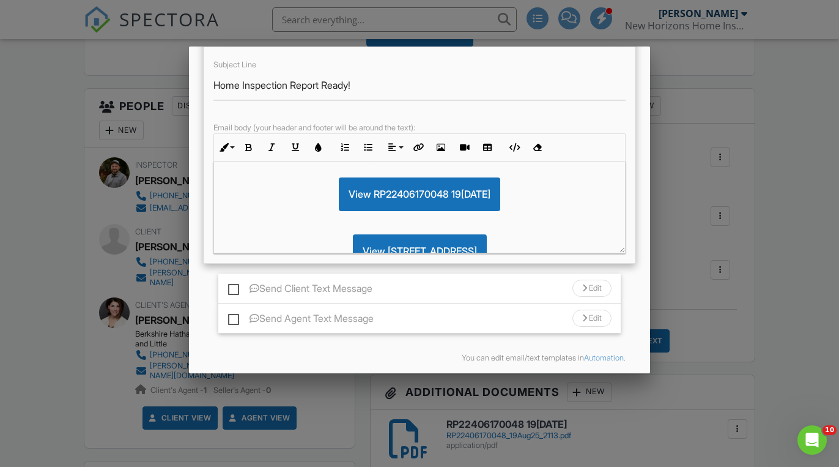
scroll to position [53, 0]
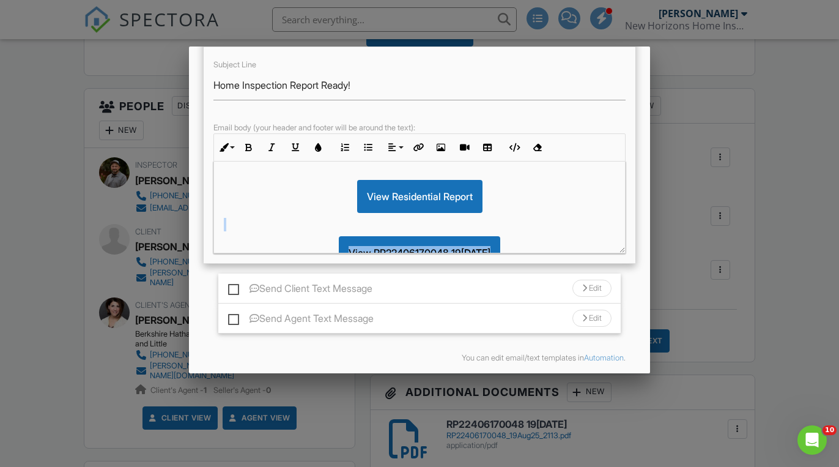
drag, startPoint x: 580, startPoint y: 344, endPoint x: 260, endPoint y: 238, distance: 336.6
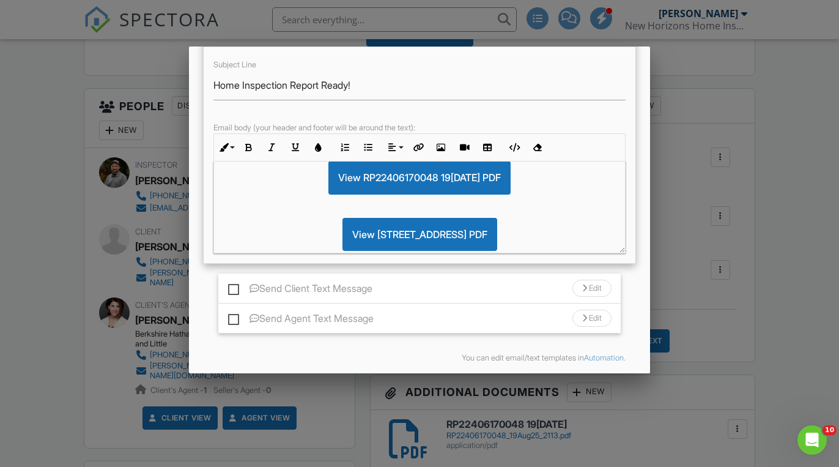
scroll to position [384, 0]
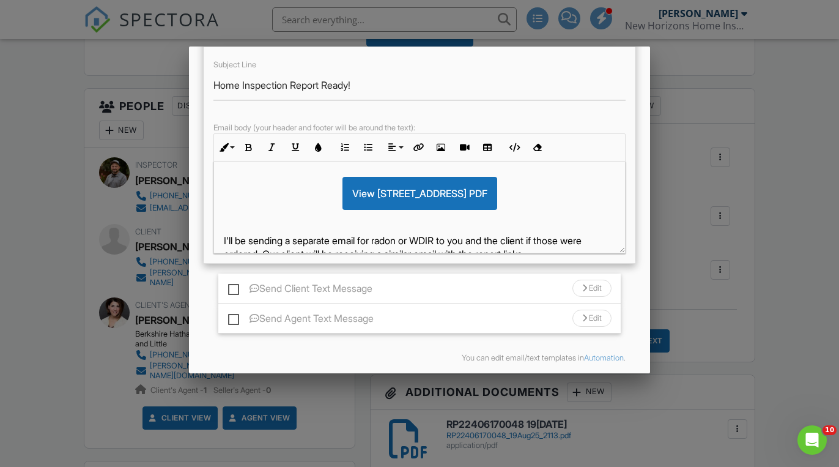
drag, startPoint x: 564, startPoint y: 265, endPoint x: 208, endPoint y: 246, distance: 357.0
click at [208, 246] on div "Subject Line Home Inspection Report Ready! Email body (your header and footer w…" at bounding box center [420, 155] width 432 height 217
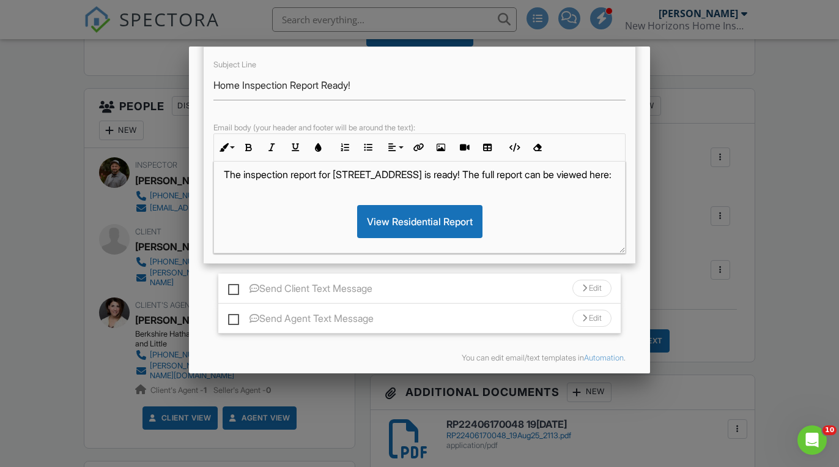
scroll to position [0, 0]
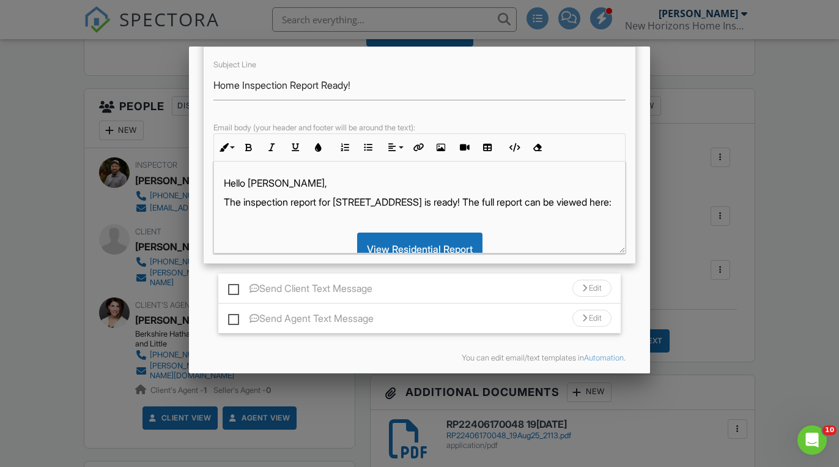
click at [323, 201] on p "The inspection report for 42 Finley Ridge Way is ready! The full report can be …" at bounding box center [420, 201] width 392 height 13
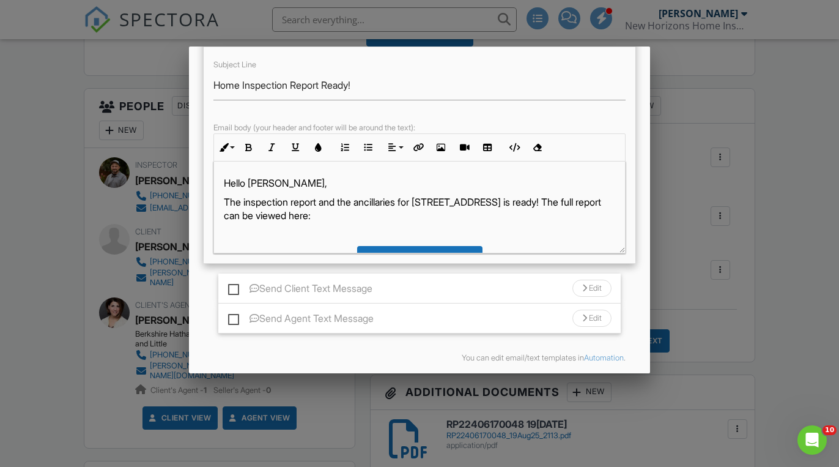
click at [533, 204] on p "The inspection report and the ancillaries for 42 Finley Ridge Way is ready! The…" at bounding box center [420, 209] width 392 height 28
click at [605, 200] on p "The inspection report and the ancillaries for 42 Finley Ridge Way are ready! Th…" at bounding box center [420, 209] width 392 height 28
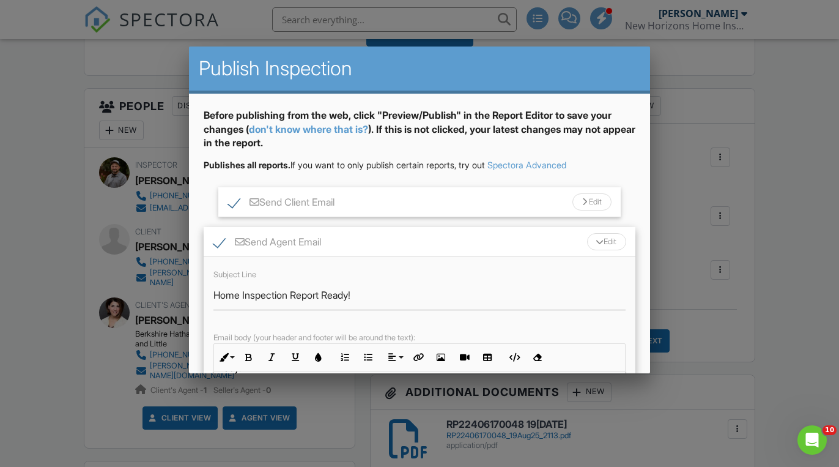
click at [418, 238] on div "Send Agent Email Edit" at bounding box center [420, 242] width 432 height 30
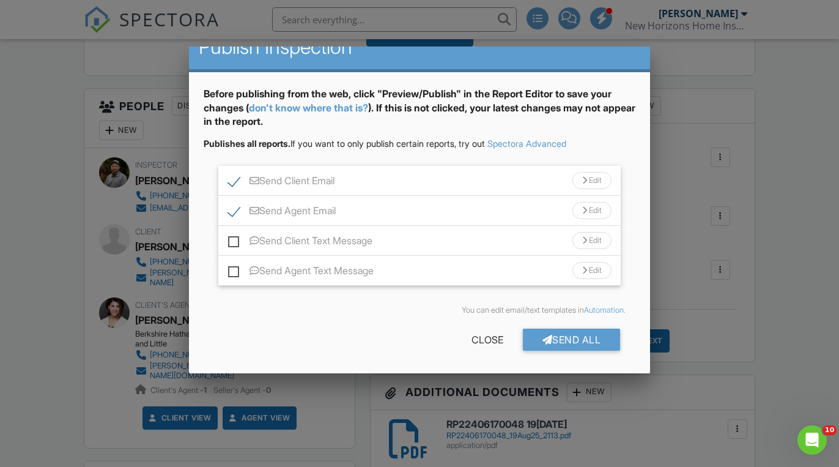
scroll to position [21, 0]
click at [566, 336] on div "Send All" at bounding box center [572, 340] width 98 height 22
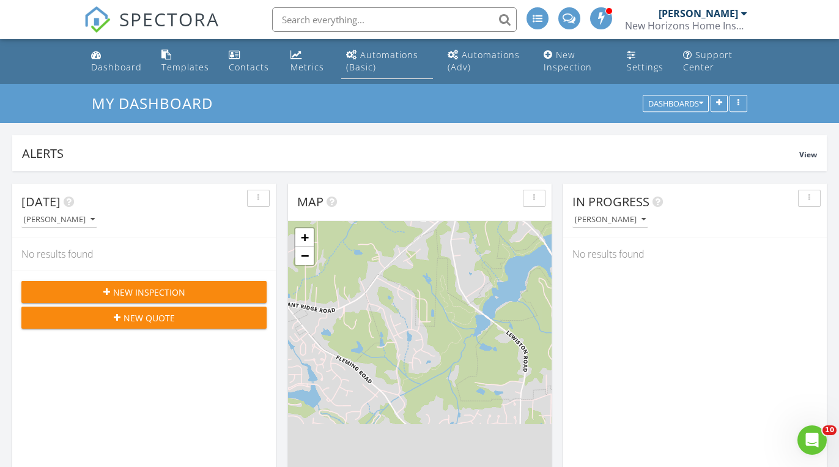
click at [385, 59] on div "Automations (Basic)" at bounding box center [382, 61] width 72 height 24
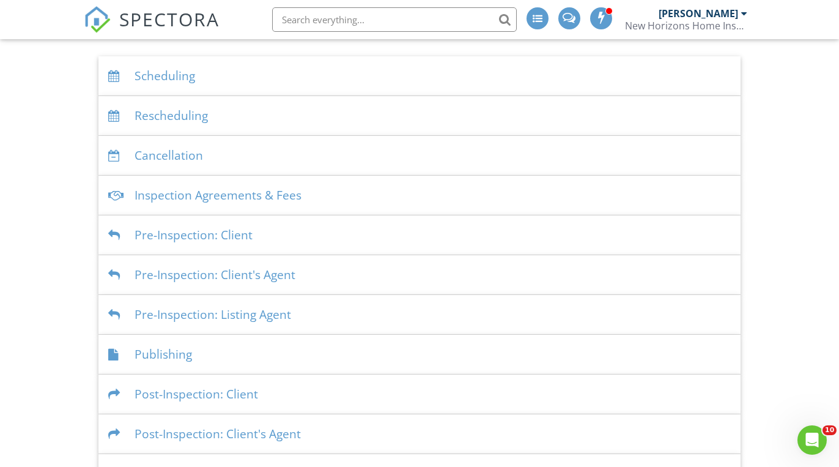
scroll to position [146, 0]
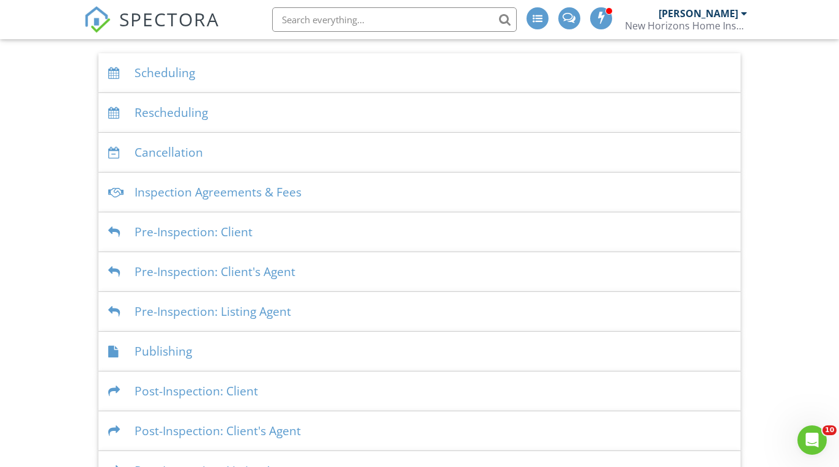
click at [304, 347] on div "Publishing" at bounding box center [419, 351] width 642 height 40
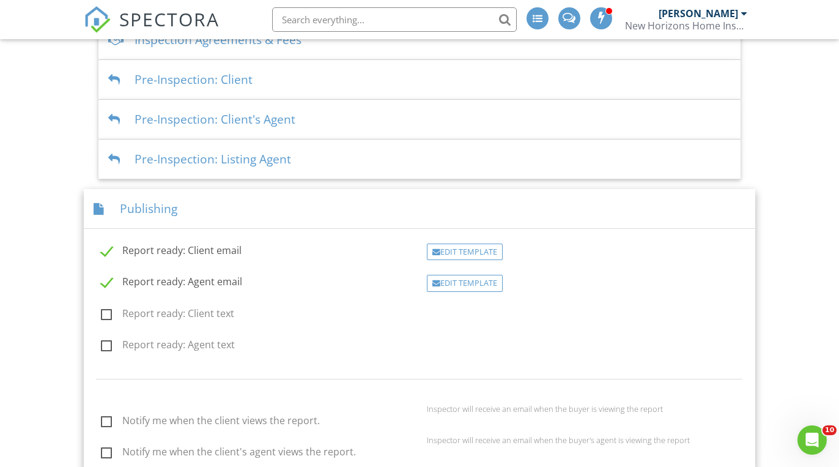
scroll to position [297, 0]
click at [444, 279] on div "Edit Template" at bounding box center [465, 284] width 76 height 17
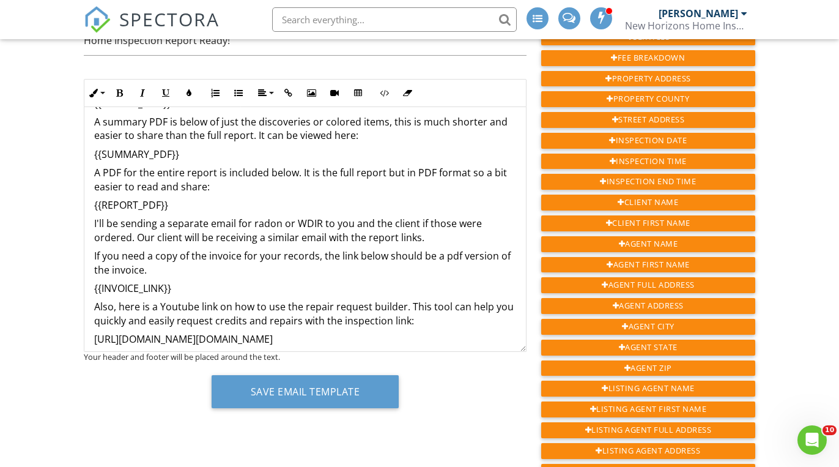
scroll to position [62, 0]
drag, startPoint x: 431, startPoint y: 235, endPoint x: 97, endPoint y: 227, distance: 333.9
click at [97, 227] on p "I'll be sending a separate email for radon or WDIR to you and the client if tho…" at bounding box center [305, 231] width 422 height 28
drag, startPoint x: 433, startPoint y: 236, endPoint x: 89, endPoint y: 224, distance: 344.5
copy p "I'll be sending a separate email for radon or WDIR to you and the client if tho…"
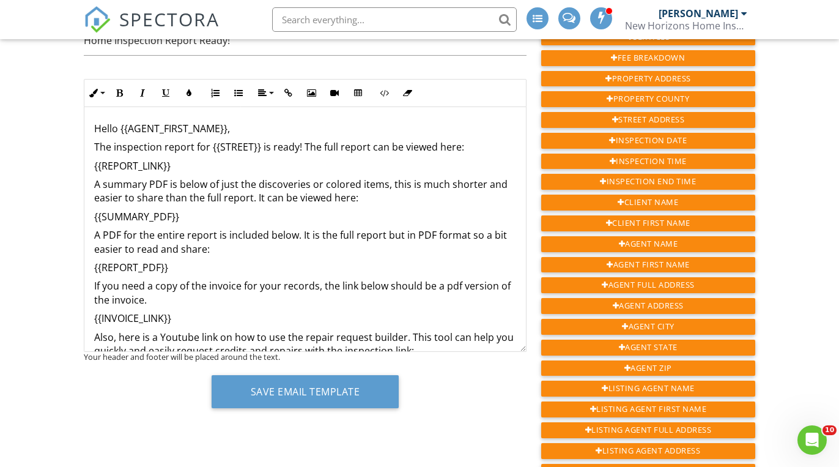
scroll to position [0, 0]
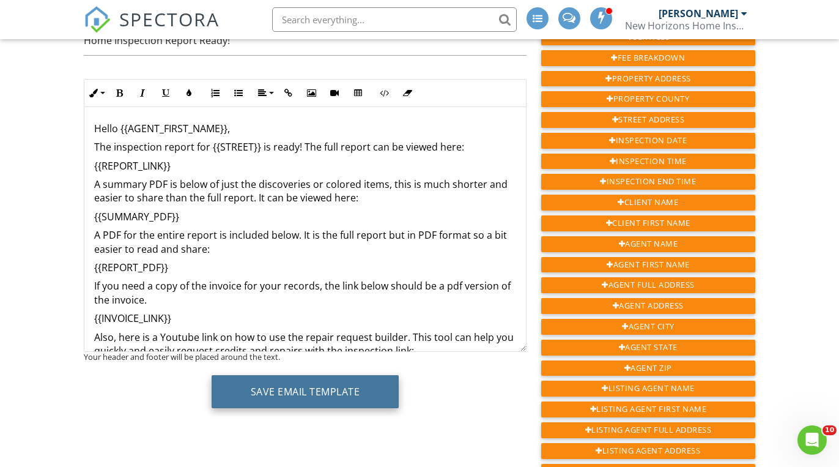
click at [307, 389] on button "Save Email Template" at bounding box center [306, 391] width 188 height 33
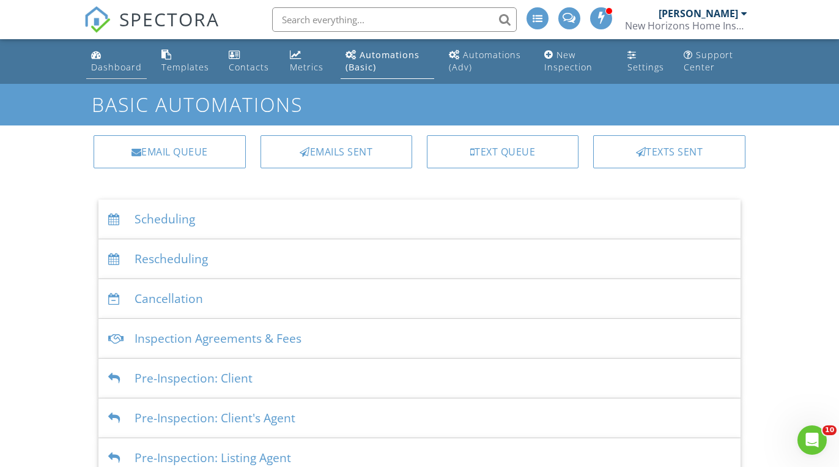
click at [113, 61] on div "Dashboard" at bounding box center [116, 67] width 51 height 12
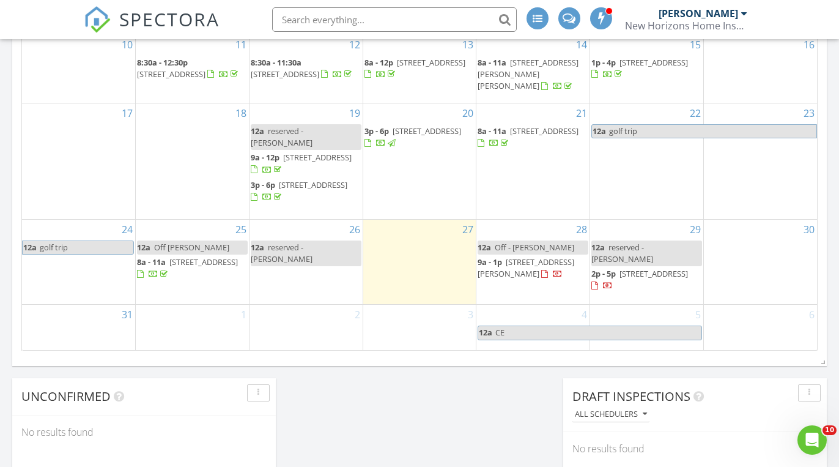
scroll to position [784, 0]
click at [300, 182] on span "[STREET_ADDRESS]" at bounding box center [313, 184] width 68 height 11
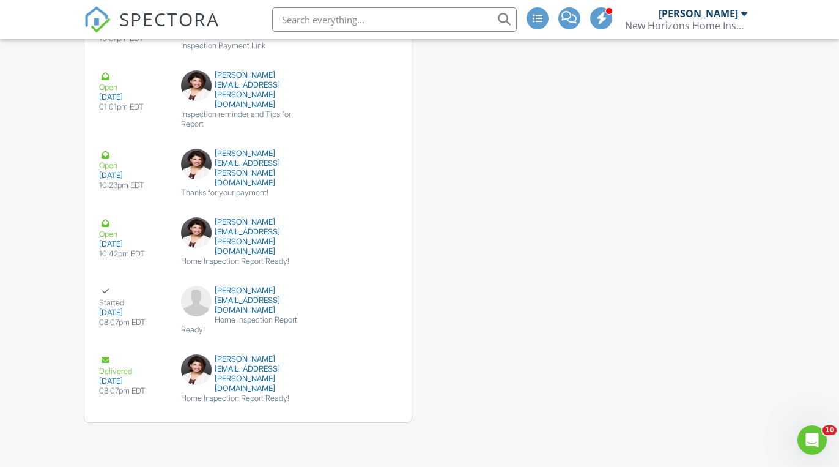
scroll to position [2028, 0]
click at [263, 372] on div "[PERSON_NAME][EMAIL_ADDRESS][PERSON_NAME][DOMAIN_NAME]" at bounding box center [248, 373] width 134 height 39
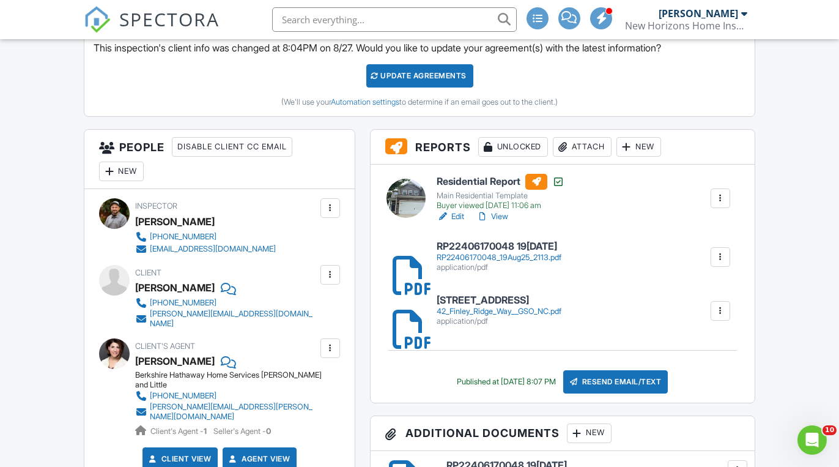
scroll to position [371, 0]
click at [175, 401] on div "[PERSON_NAME][EMAIL_ADDRESS][PERSON_NAME][DOMAIN_NAME]" at bounding box center [233, 411] width 167 height 20
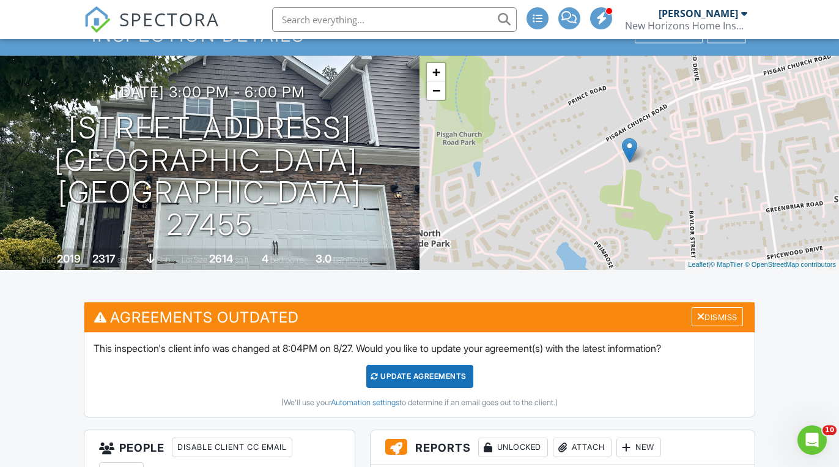
scroll to position [59, 0]
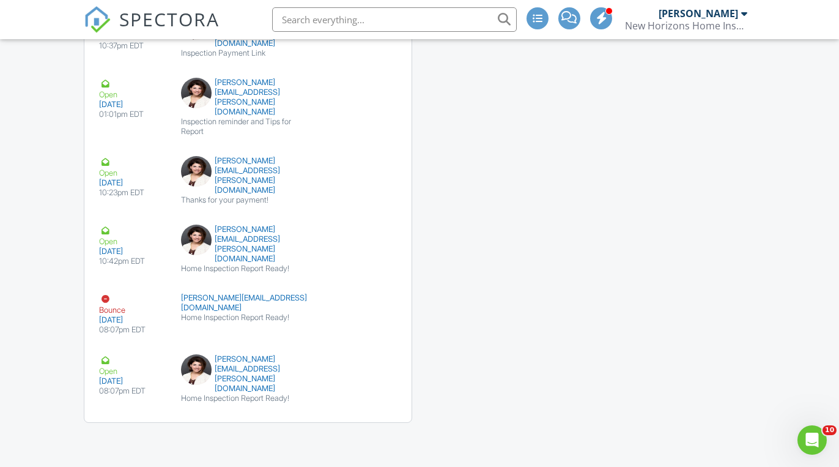
scroll to position [2013, 0]
click at [258, 364] on div "[PERSON_NAME][EMAIL_ADDRESS][PERSON_NAME][DOMAIN_NAME]" at bounding box center [248, 373] width 134 height 39
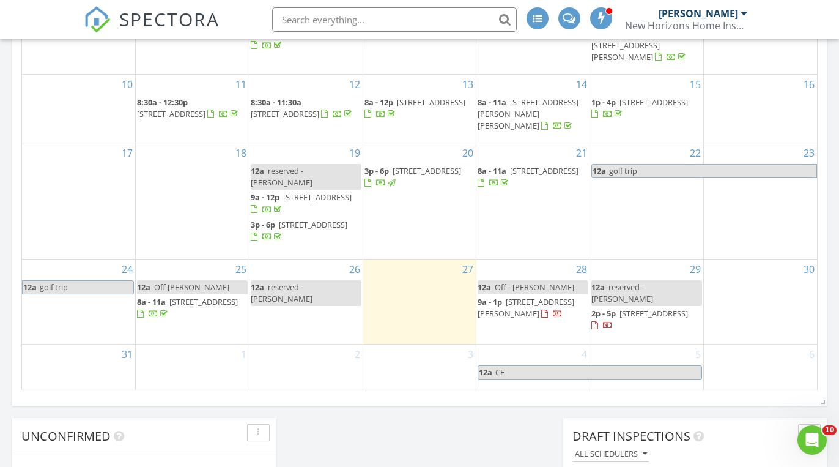
scroll to position [745, 0]
